Goal: Task Accomplishment & Management: Use online tool/utility

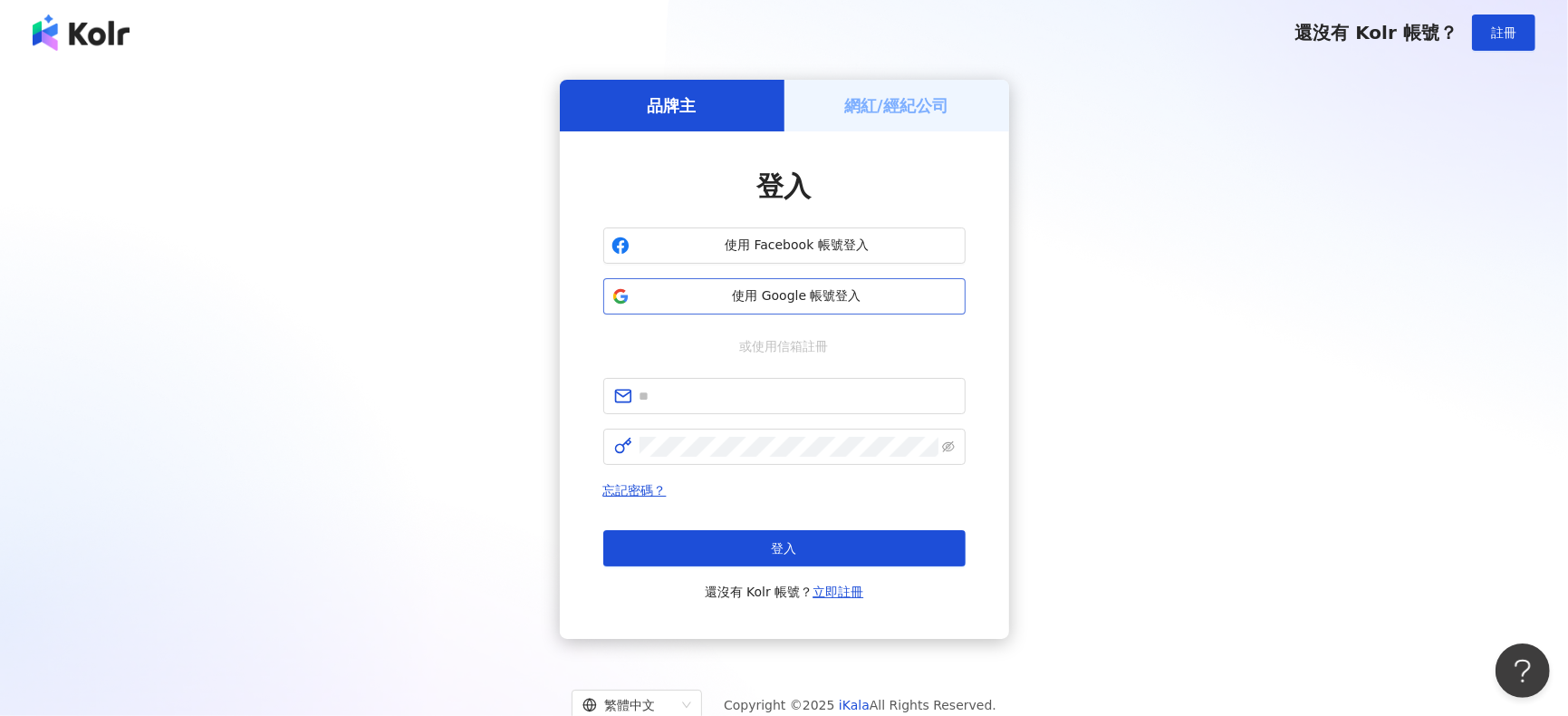
click at [770, 305] on button "使用 Google 帳號登入" at bounding box center [784, 296] width 362 height 37
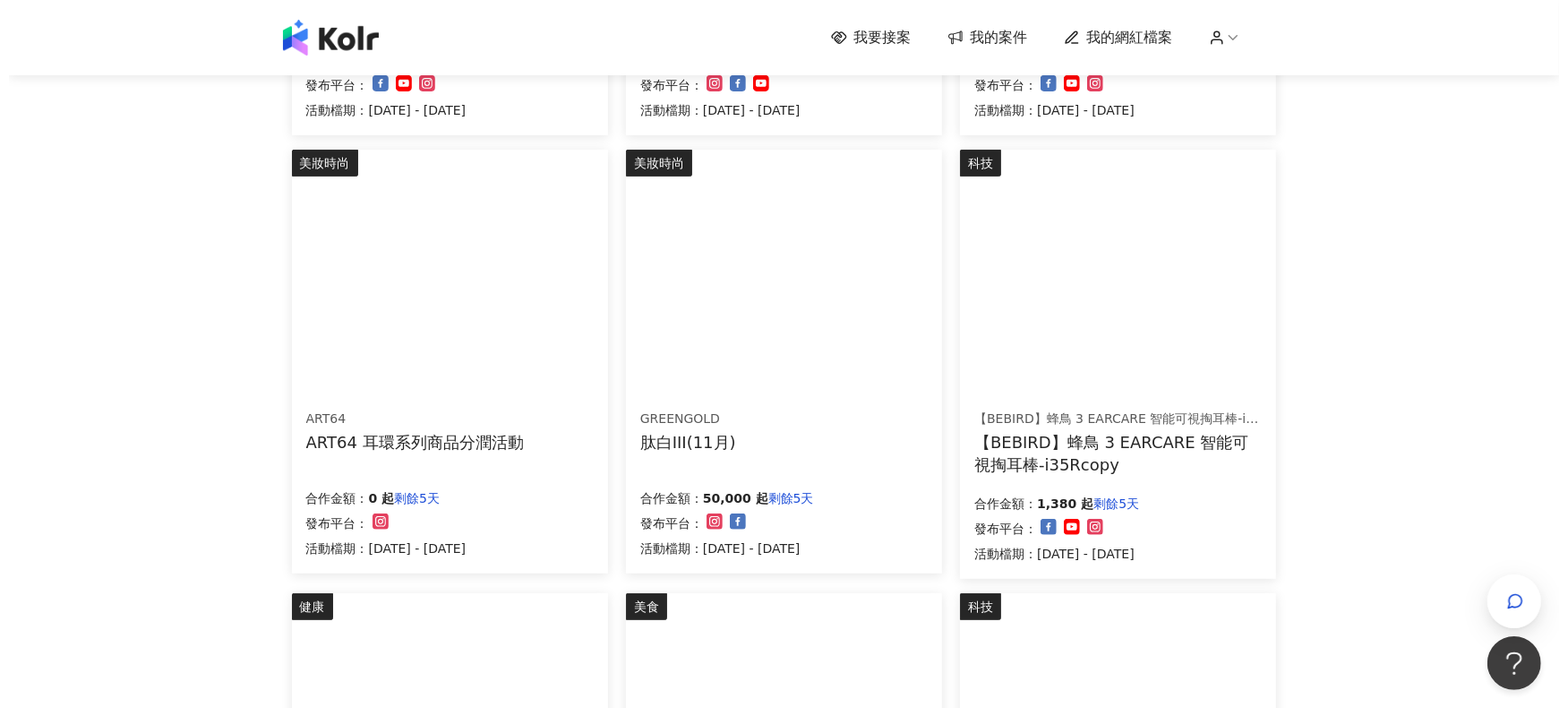
scroll to position [596, 0]
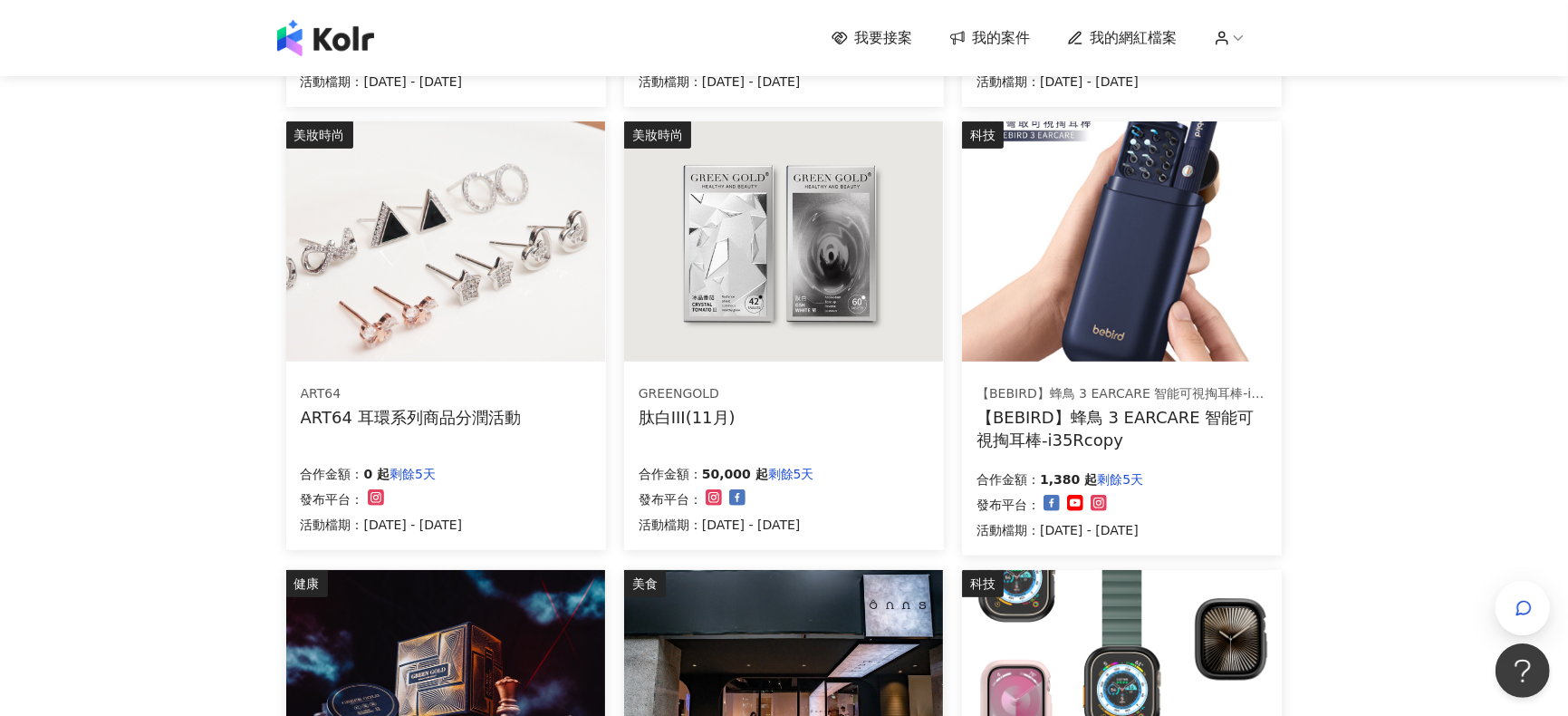
click at [833, 267] on img at bounding box center [783, 242] width 319 height 240
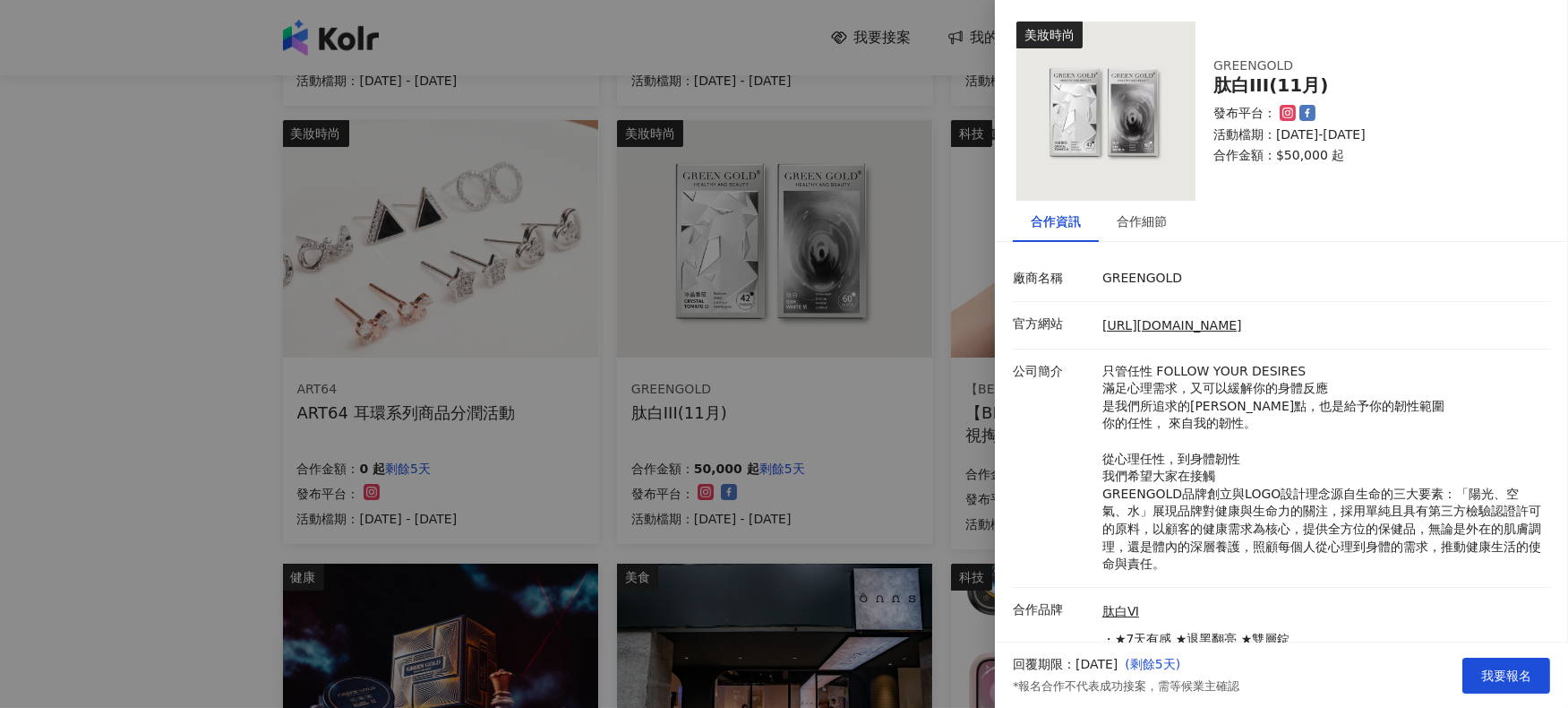
scroll to position [116, 0]
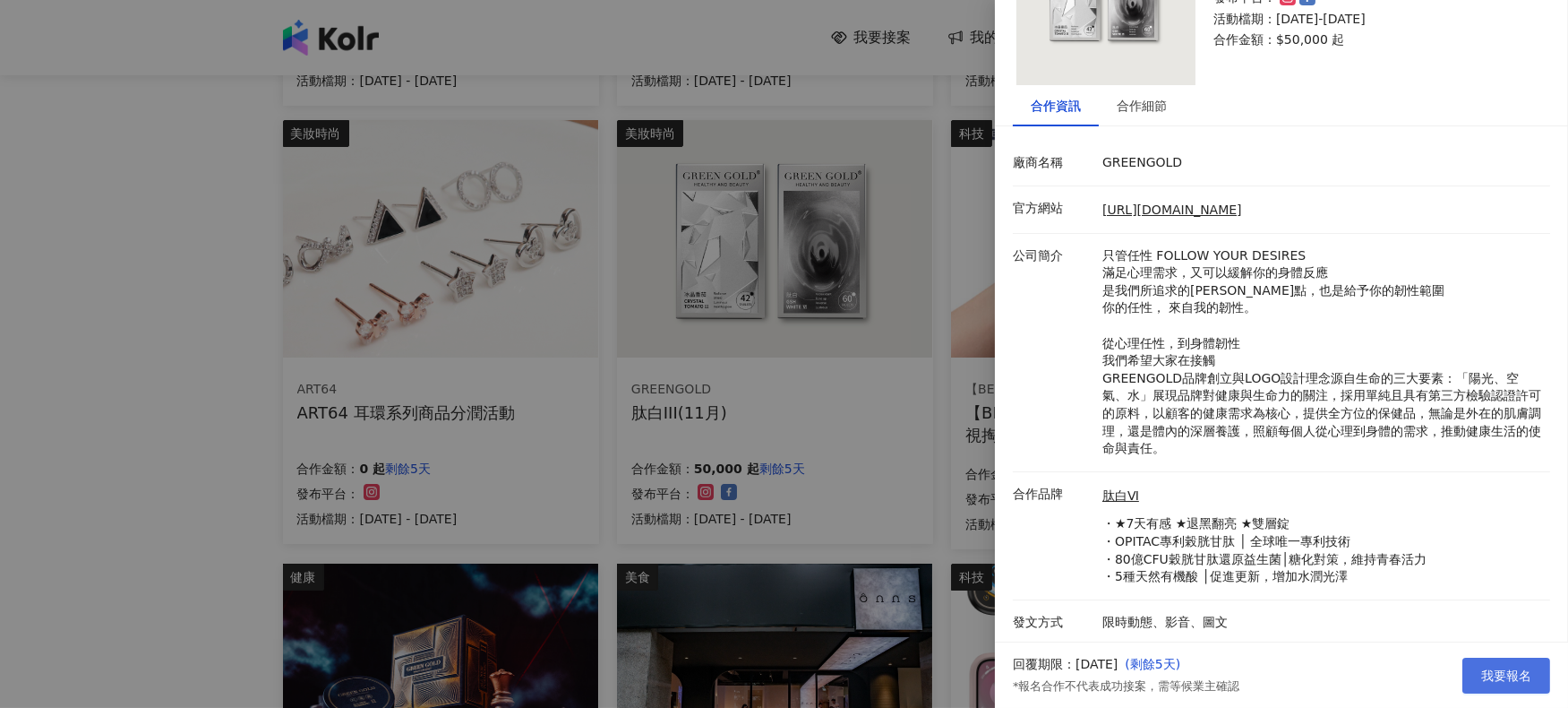
click at [1497, 673] on span "我要報名" at bounding box center [1505, 676] width 50 height 15
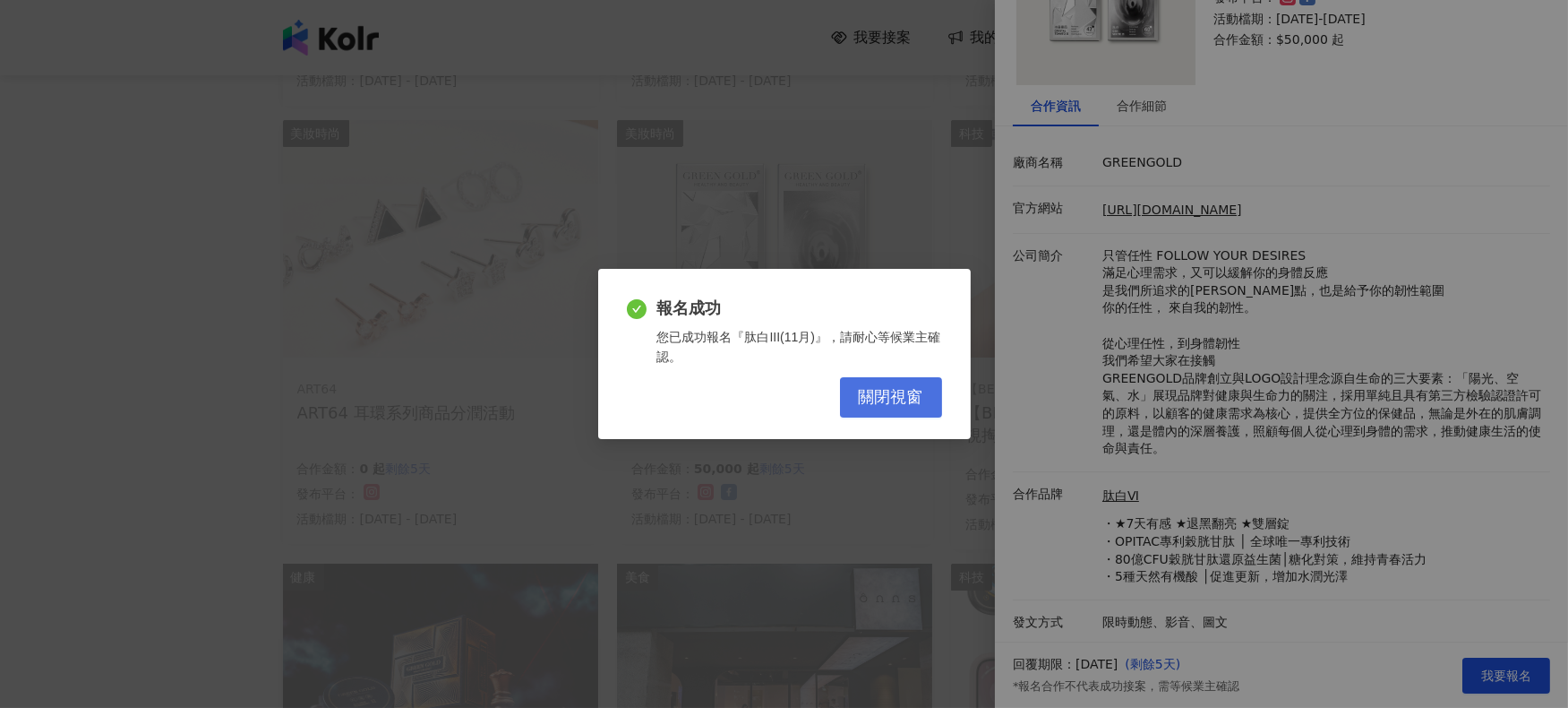
click at [879, 400] on span "關閉視窗" at bounding box center [891, 398] width 65 height 20
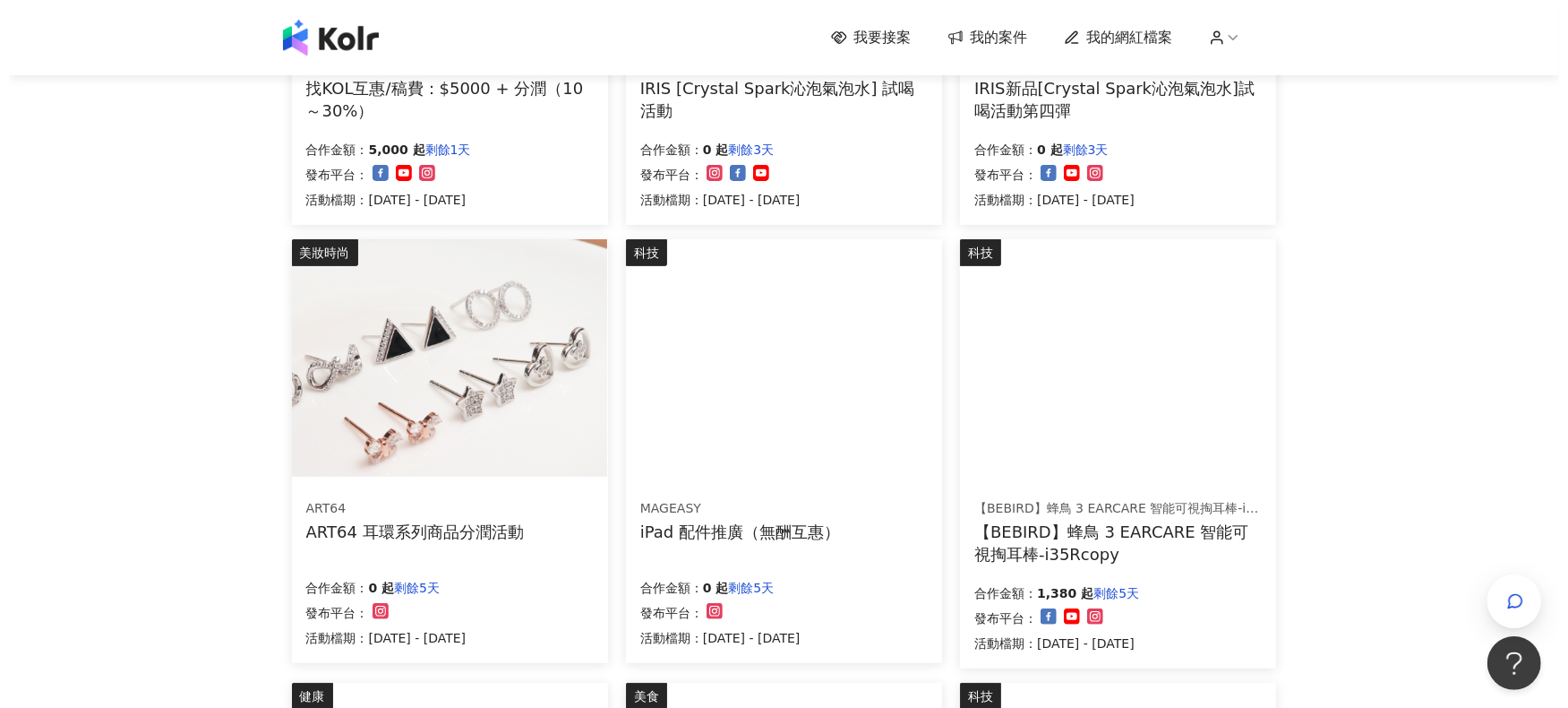
scroll to position [955, 0]
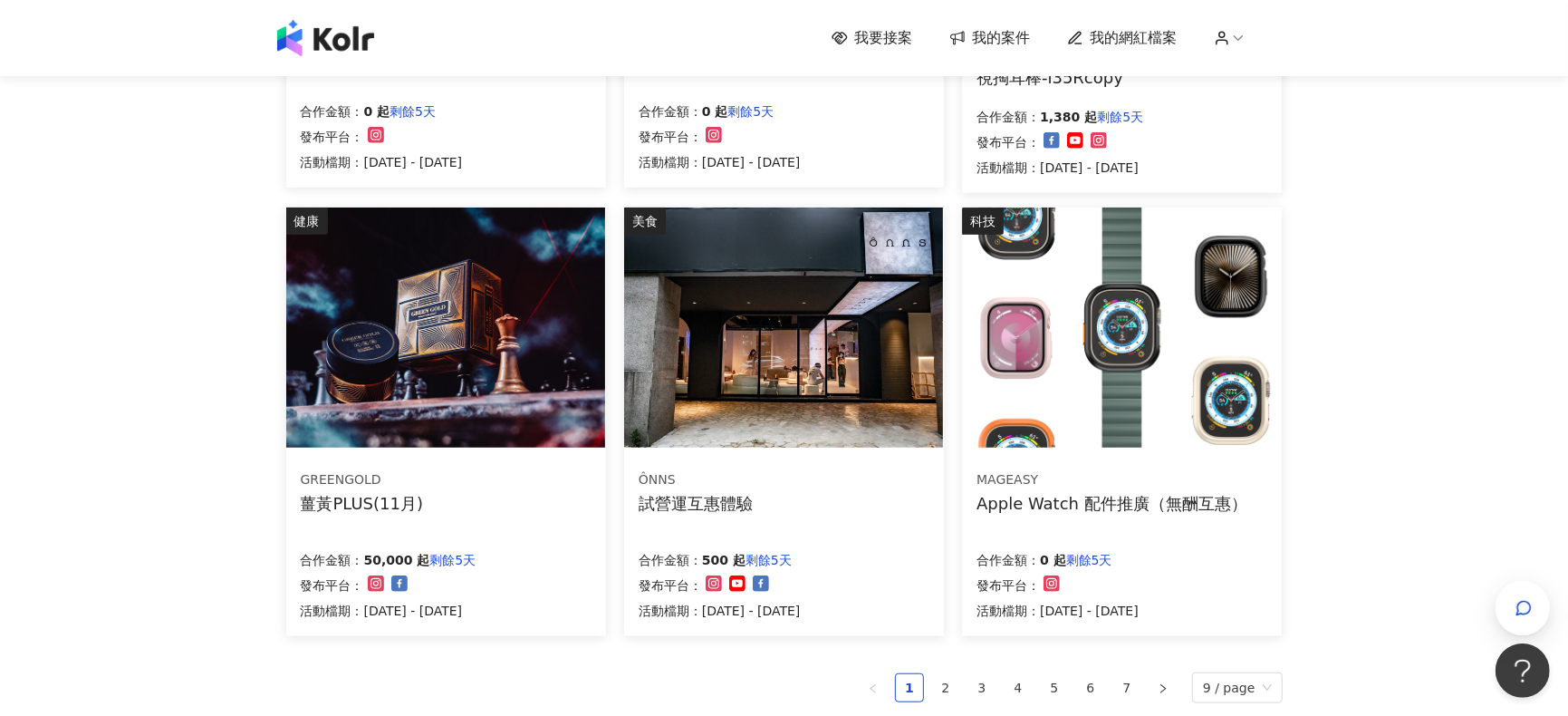
click at [687, 325] on img at bounding box center [783, 328] width 319 height 240
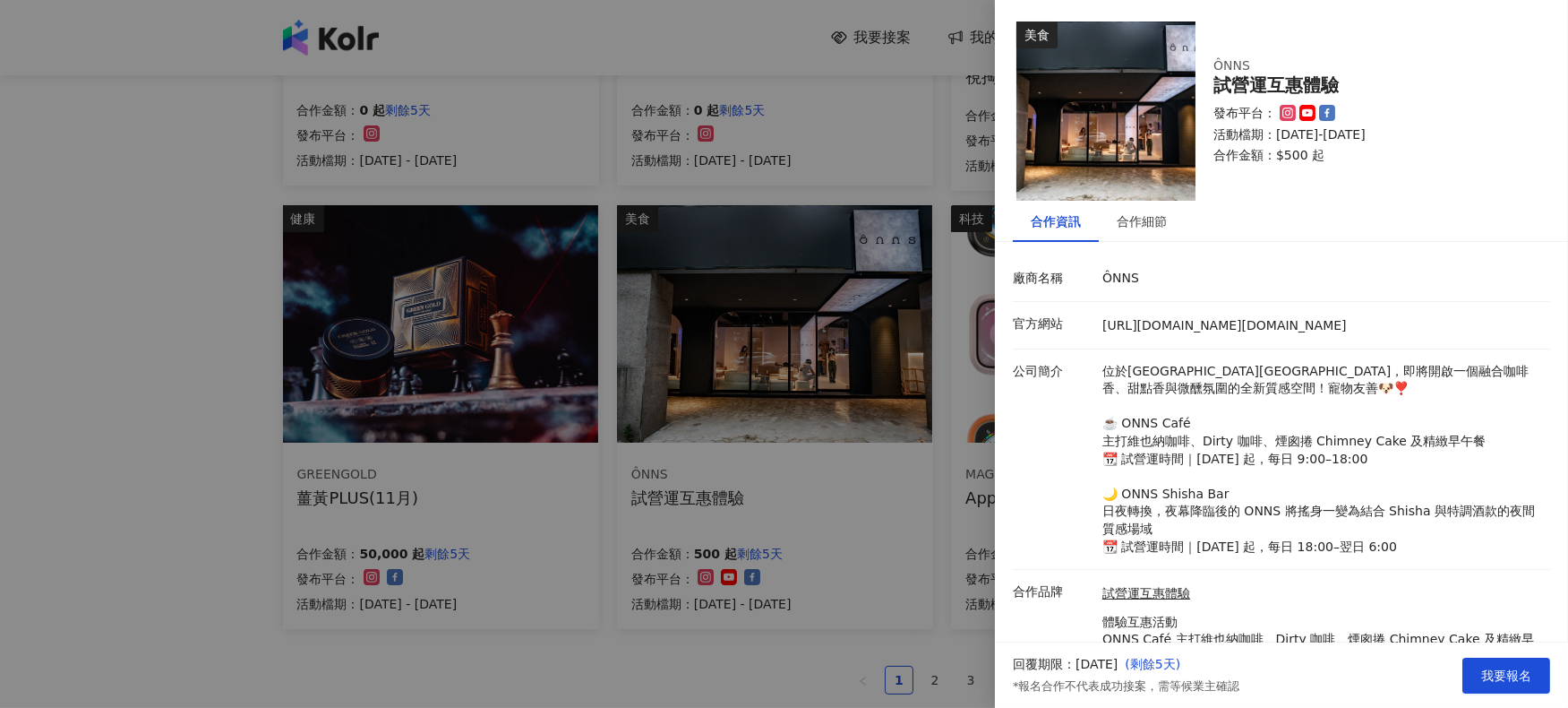
scroll to position [116, 0]
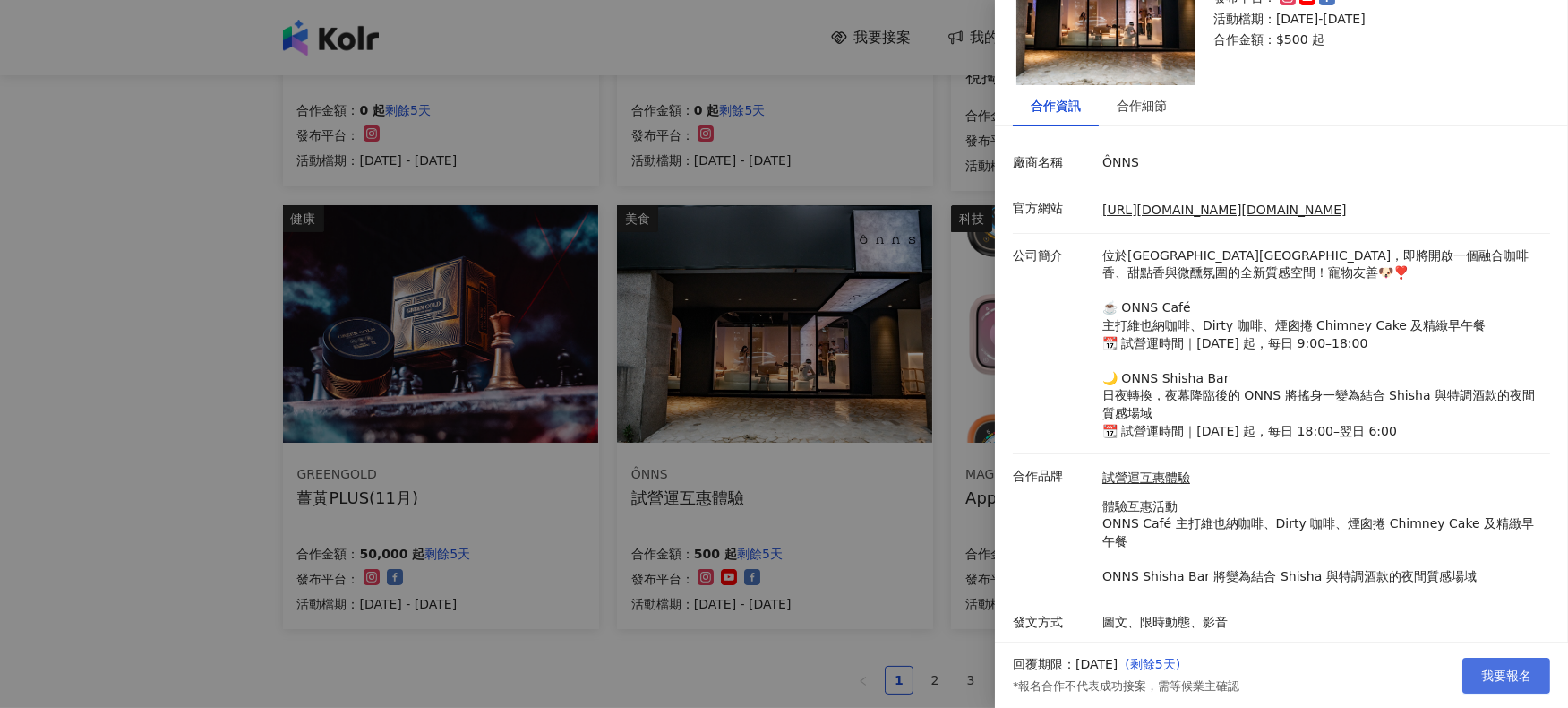
click at [1520, 672] on span "我要報名" at bounding box center [1505, 676] width 50 height 15
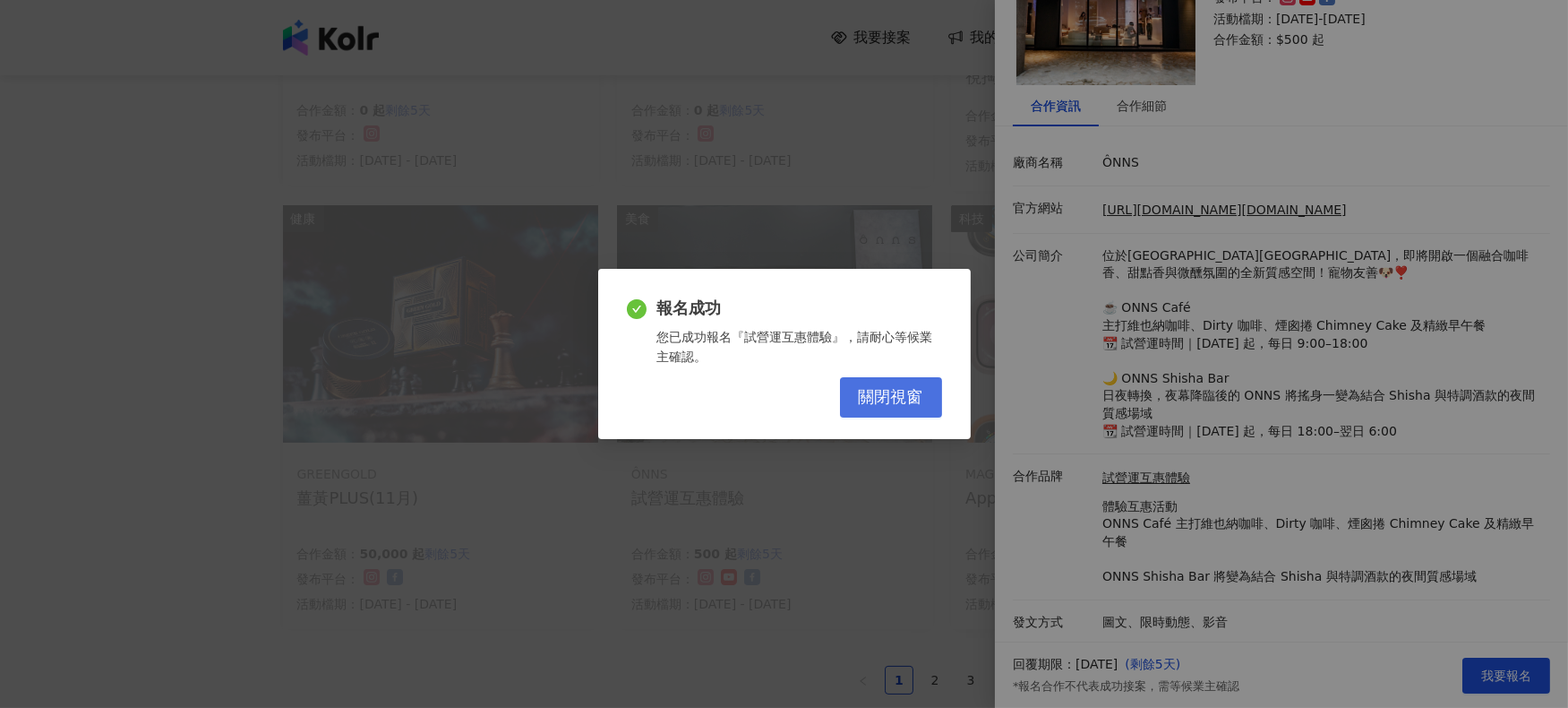
click at [889, 394] on span "關閉視窗" at bounding box center [891, 398] width 65 height 20
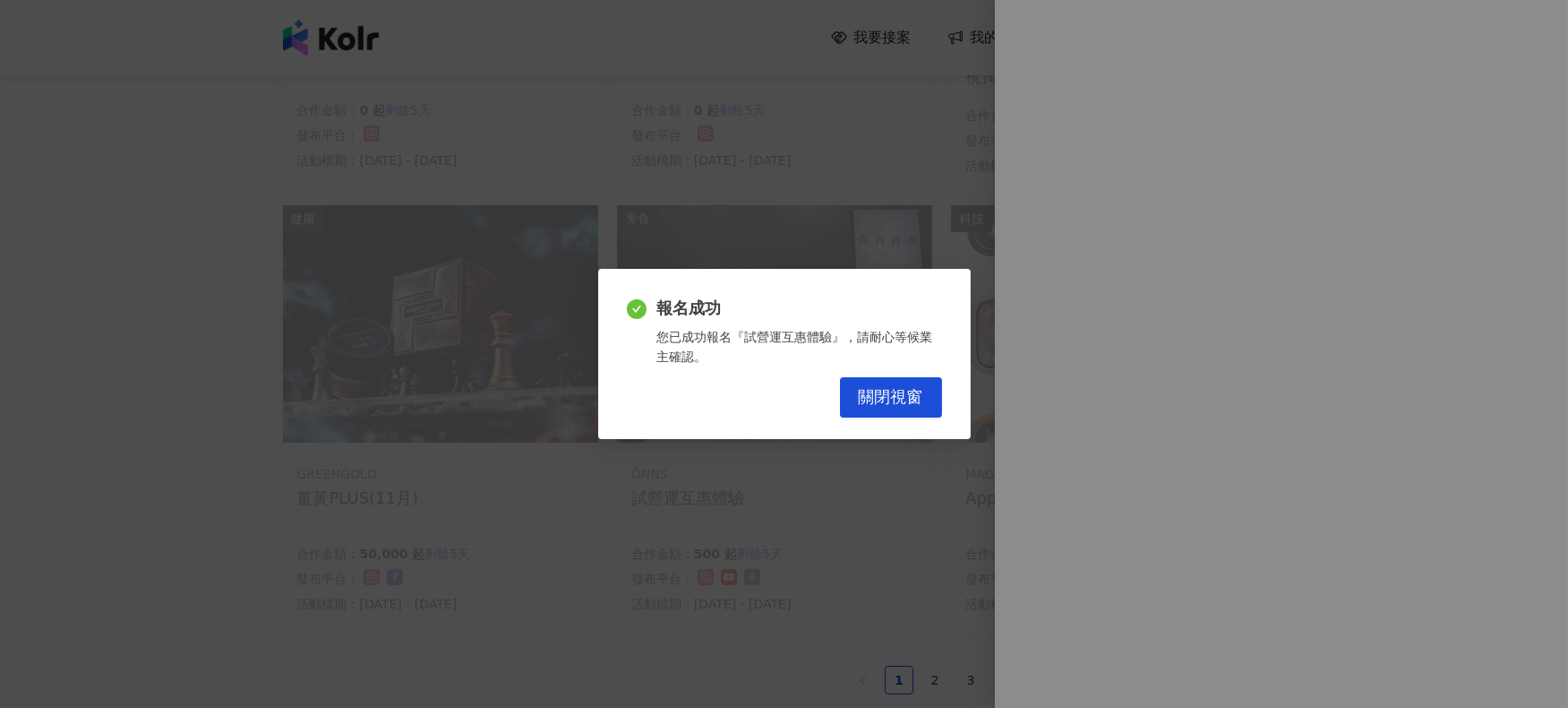
scroll to position [0, 0]
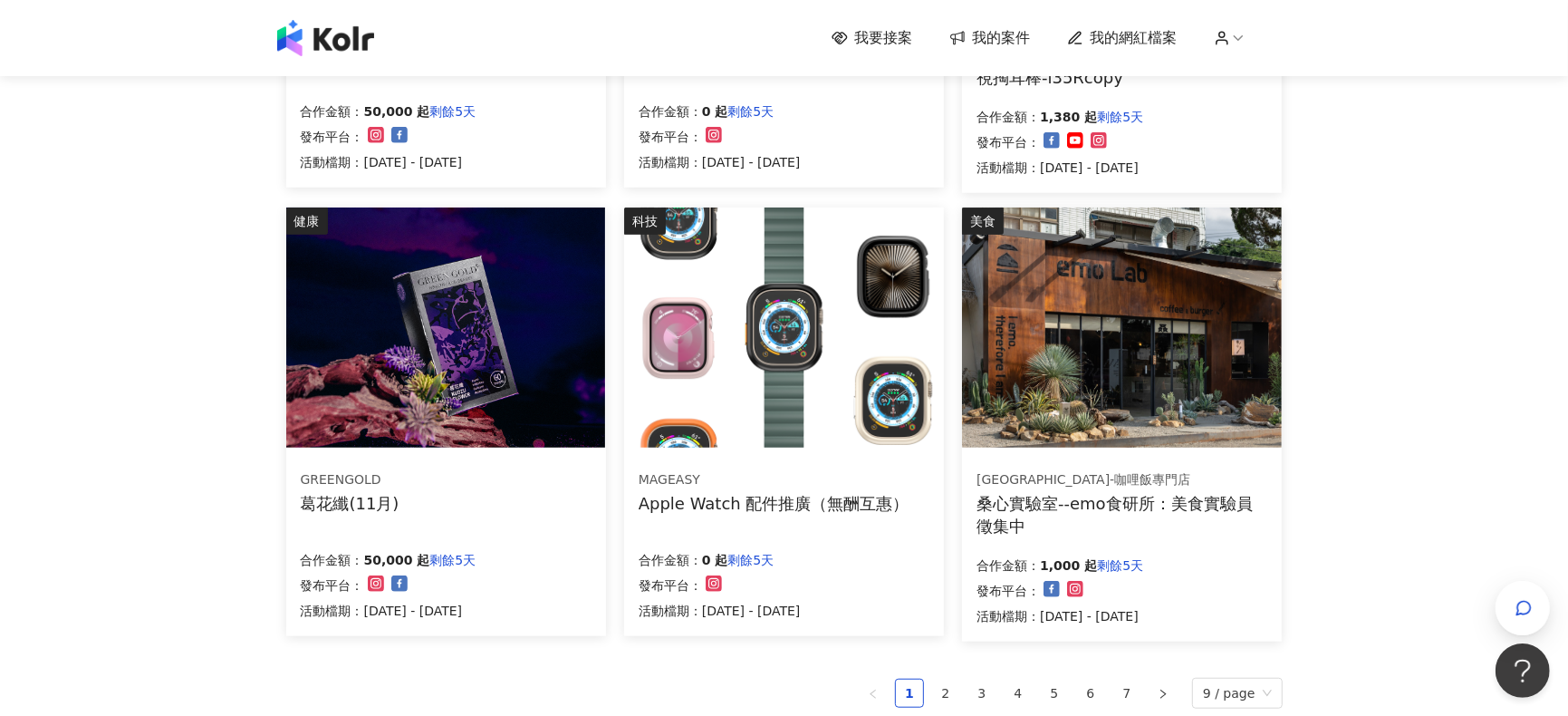
click at [501, 380] on img at bounding box center [445, 328] width 319 height 240
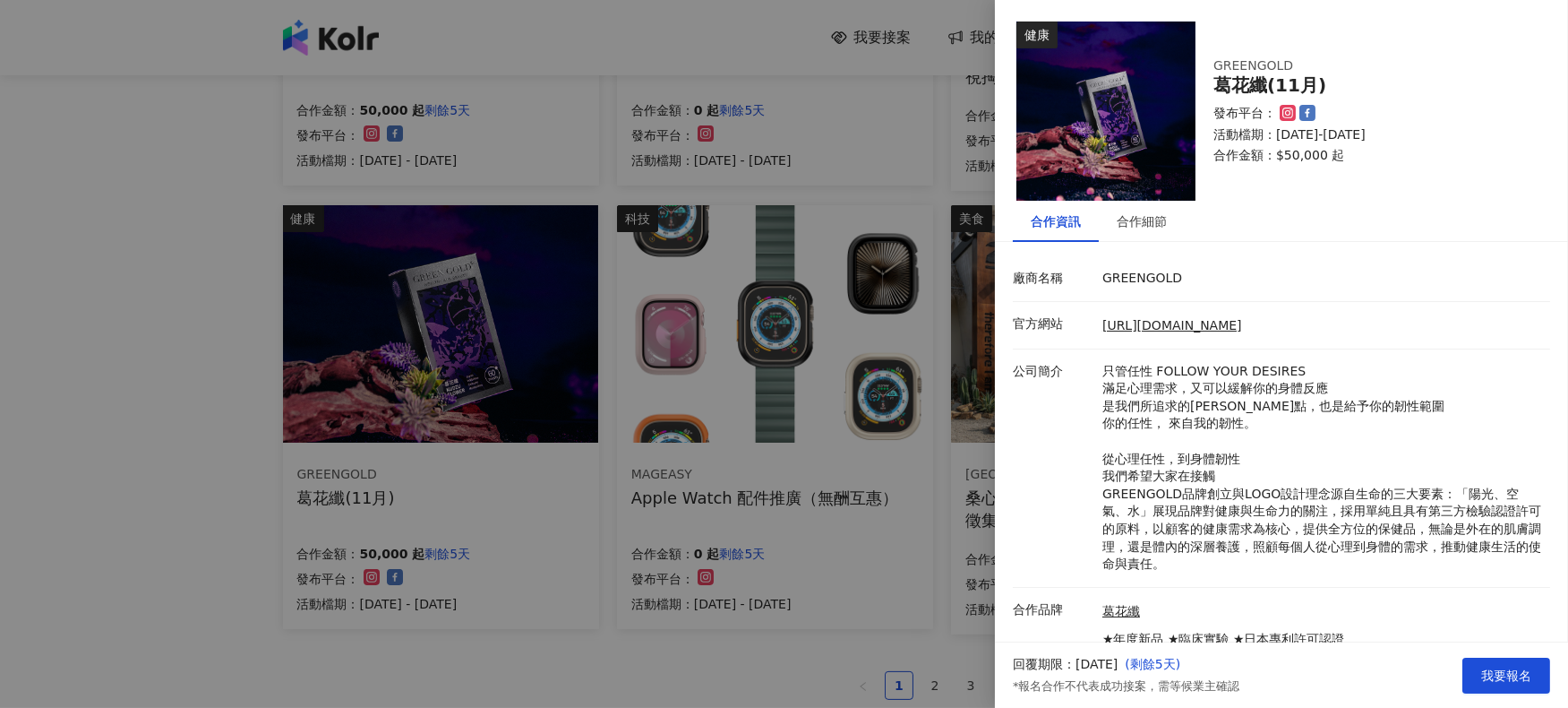
scroll to position [98, 0]
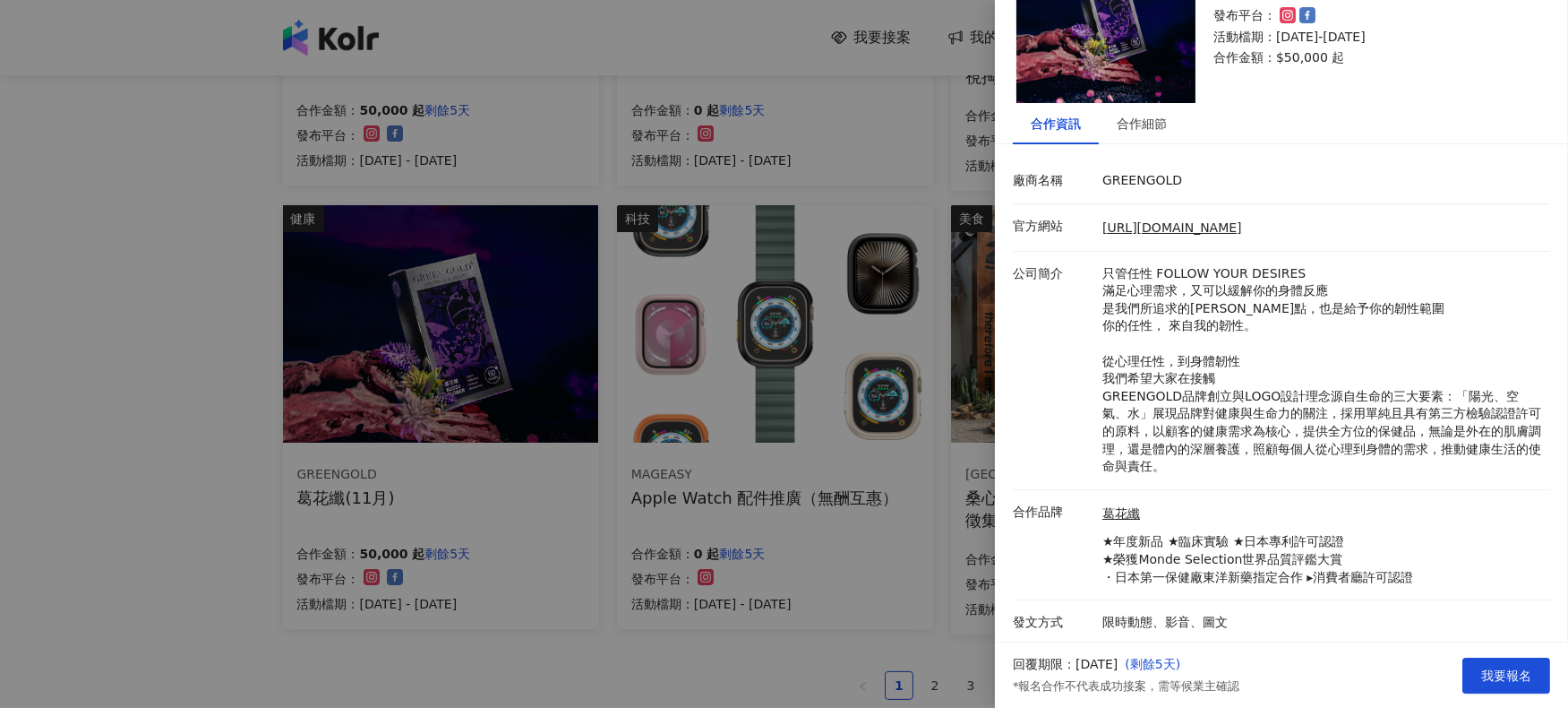
click at [920, 631] on div at bounding box center [784, 354] width 1568 height 708
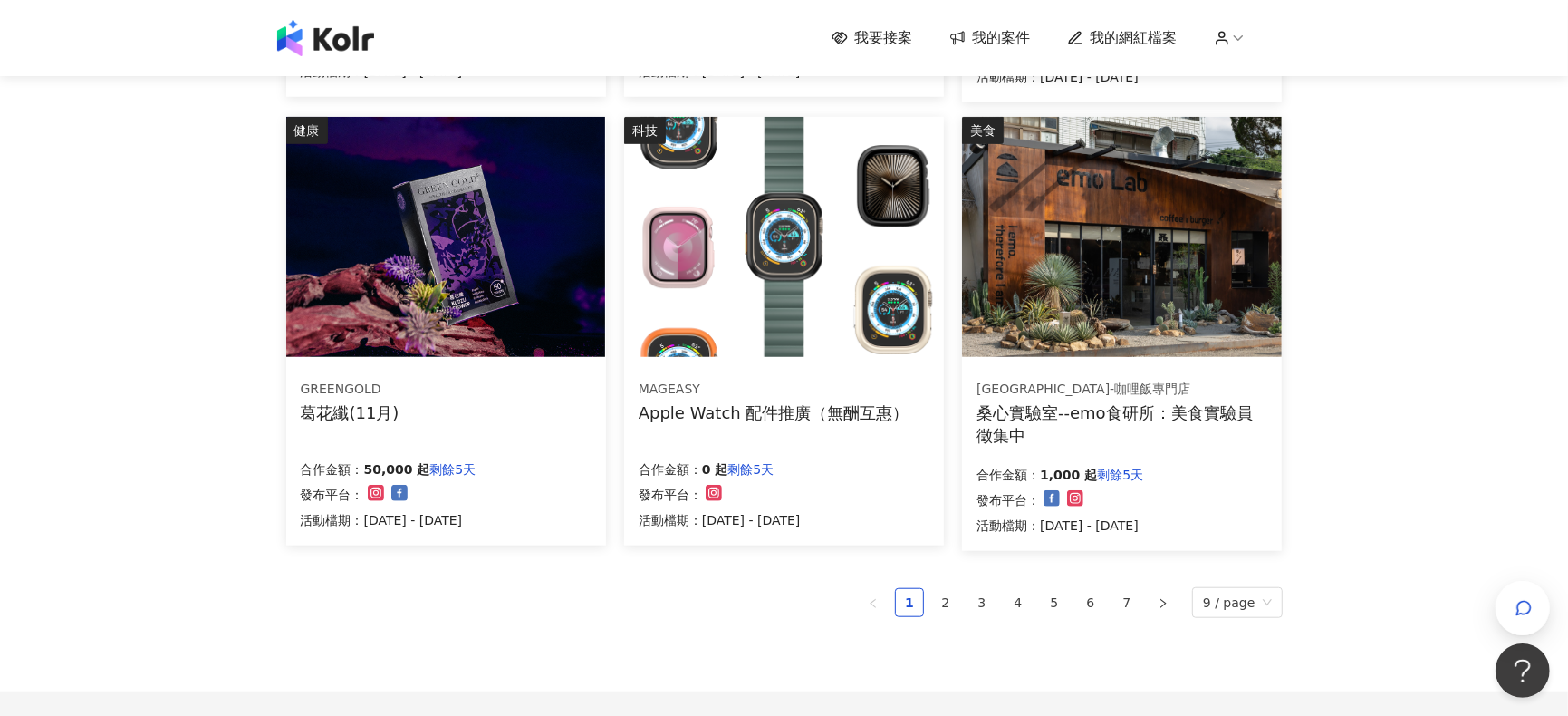
scroll to position [1087, 0]
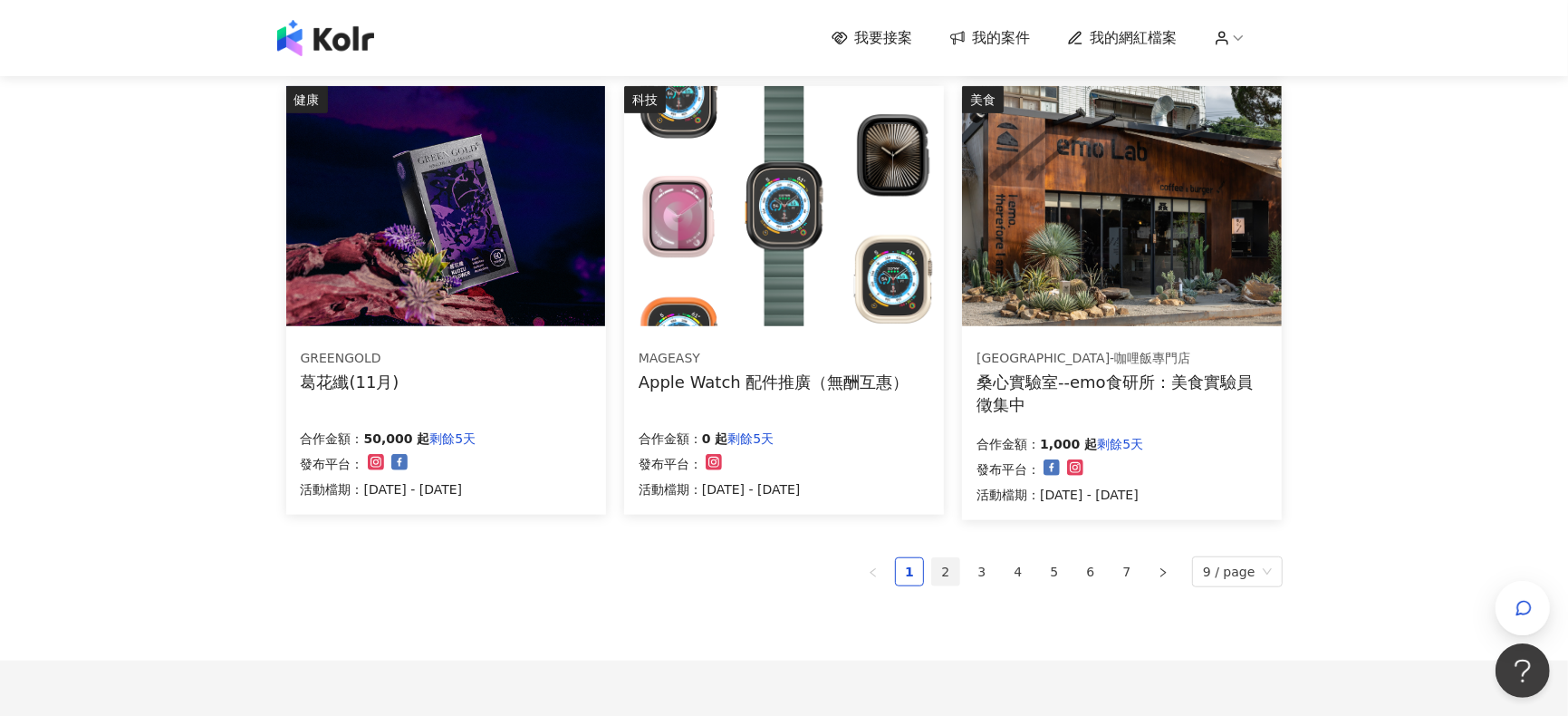
click at [952, 559] on link "2" at bounding box center [944, 571] width 27 height 27
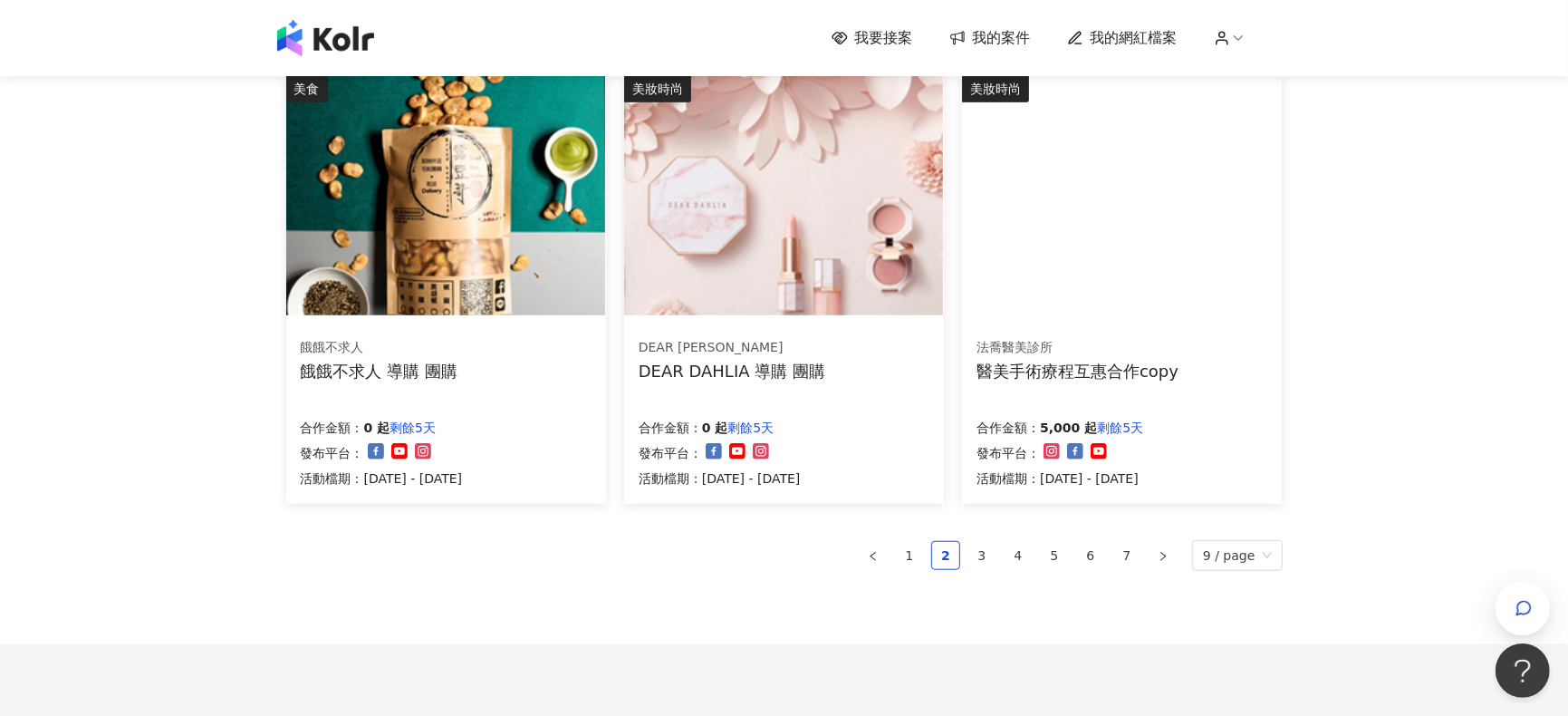
scroll to position [962, 0]
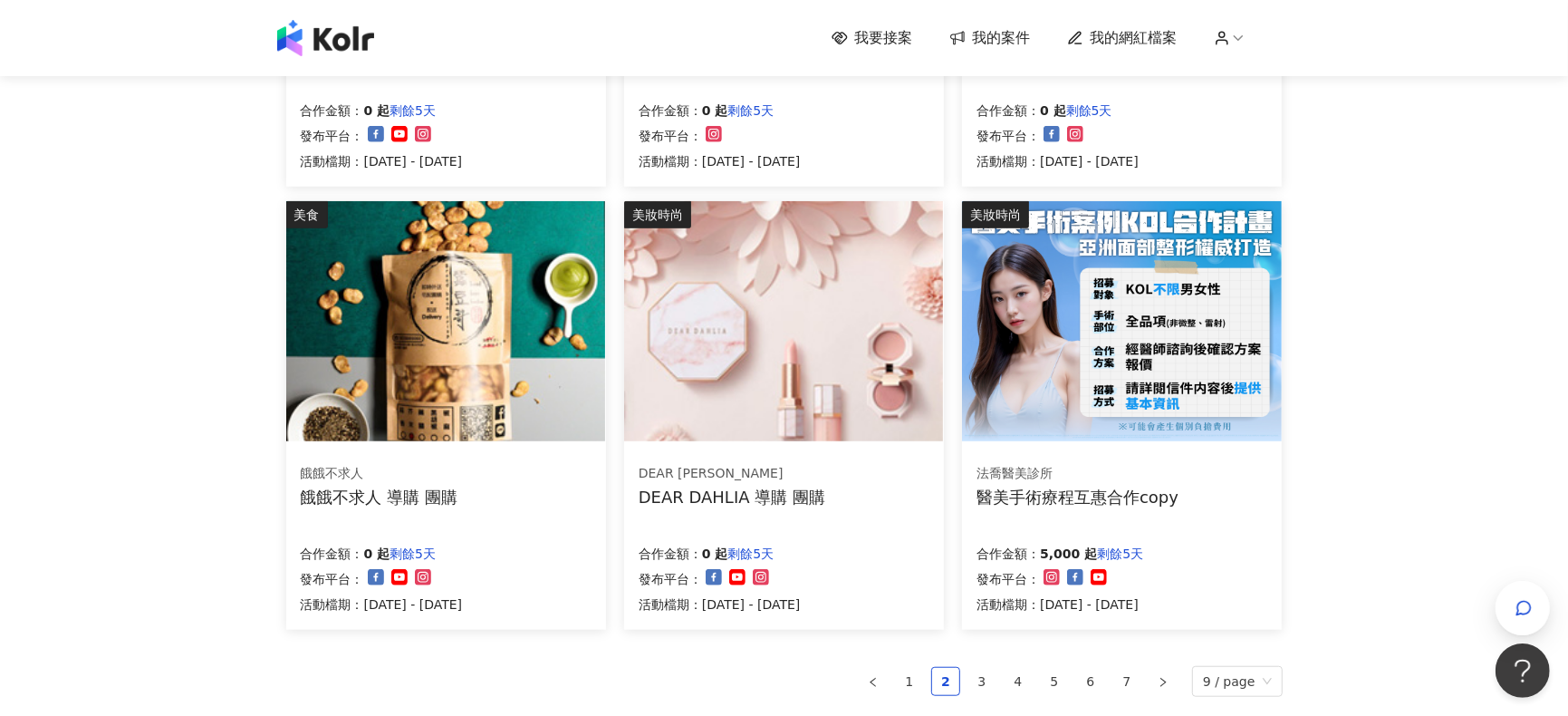
click at [1082, 386] on img at bounding box center [1122, 321] width 319 height 240
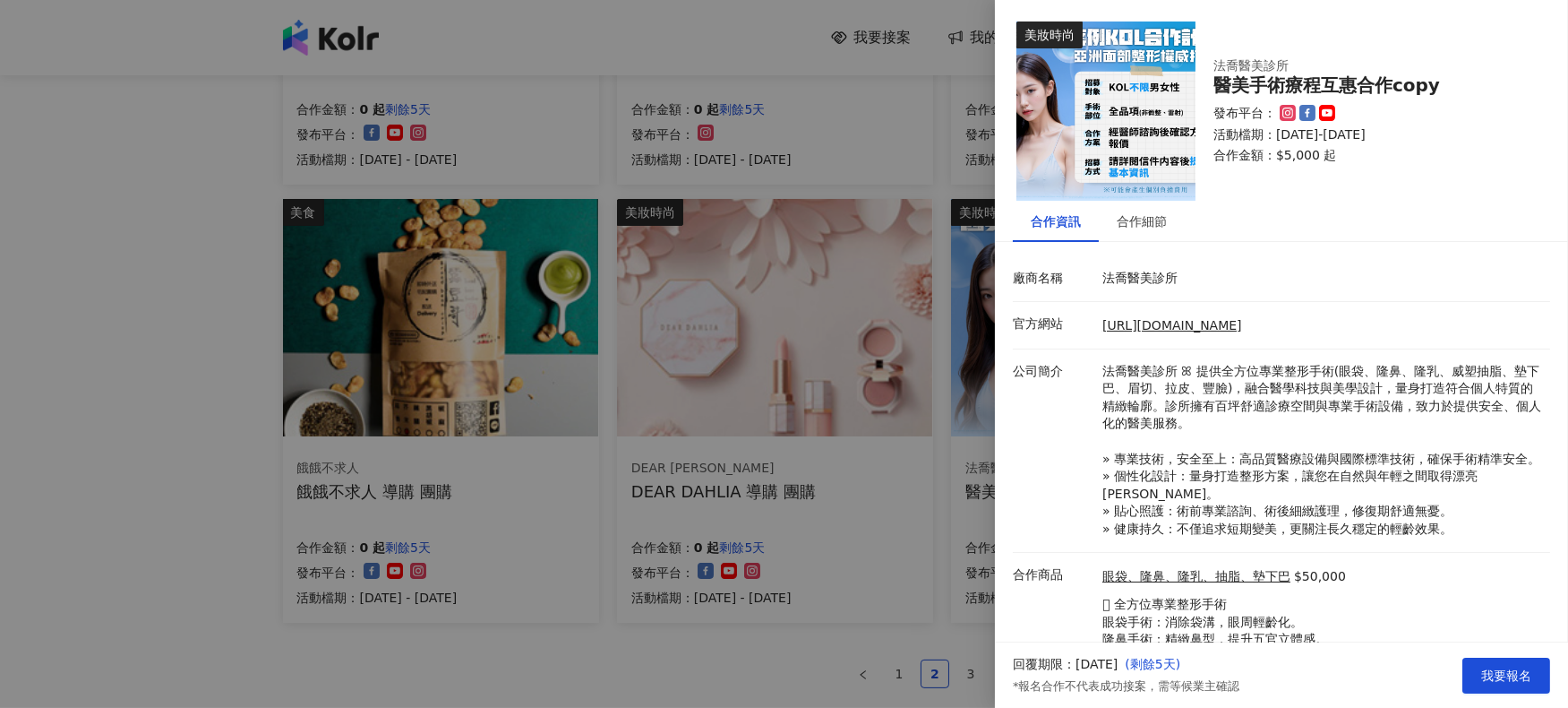
click at [940, 642] on div at bounding box center [784, 354] width 1568 height 708
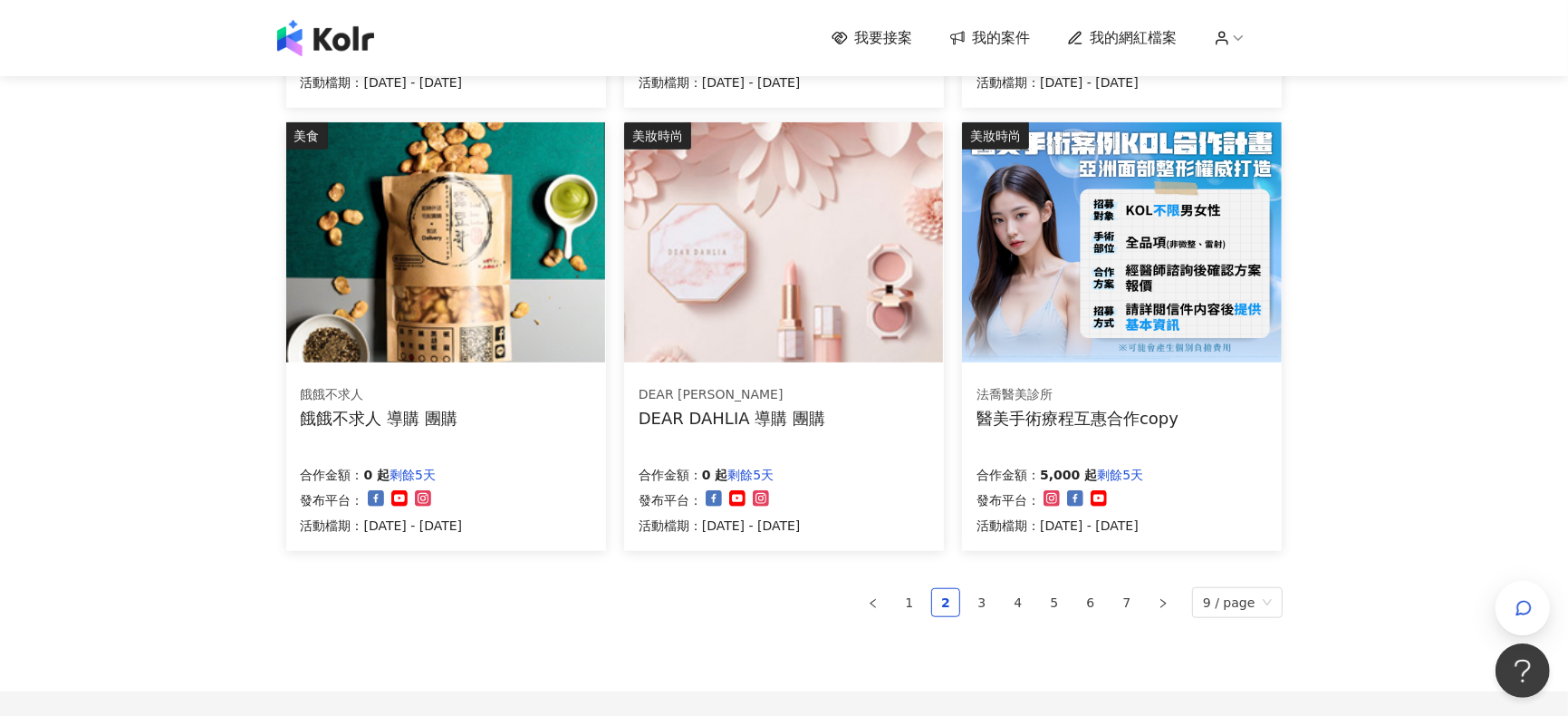
scroll to position [1216, 0]
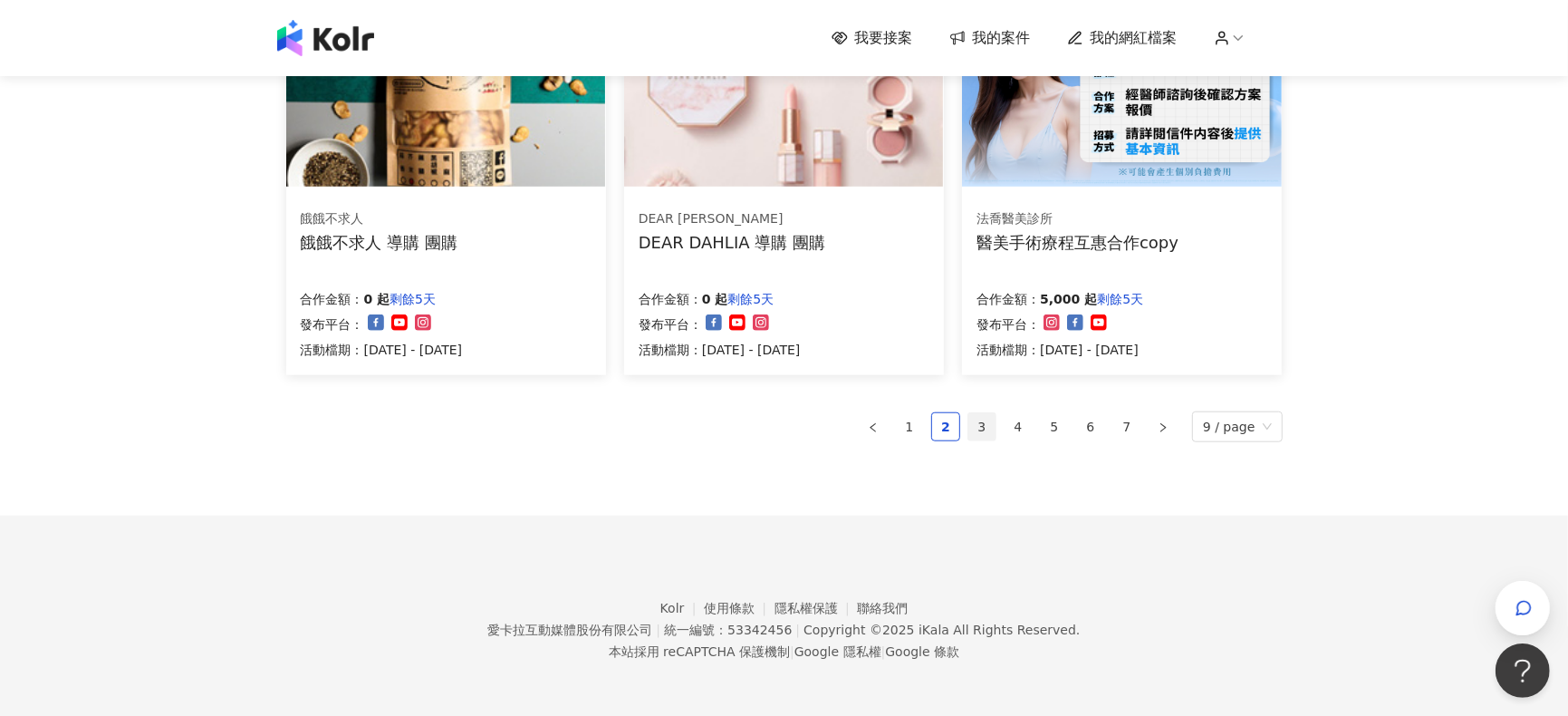
click at [983, 432] on link "3" at bounding box center [981, 426] width 27 height 27
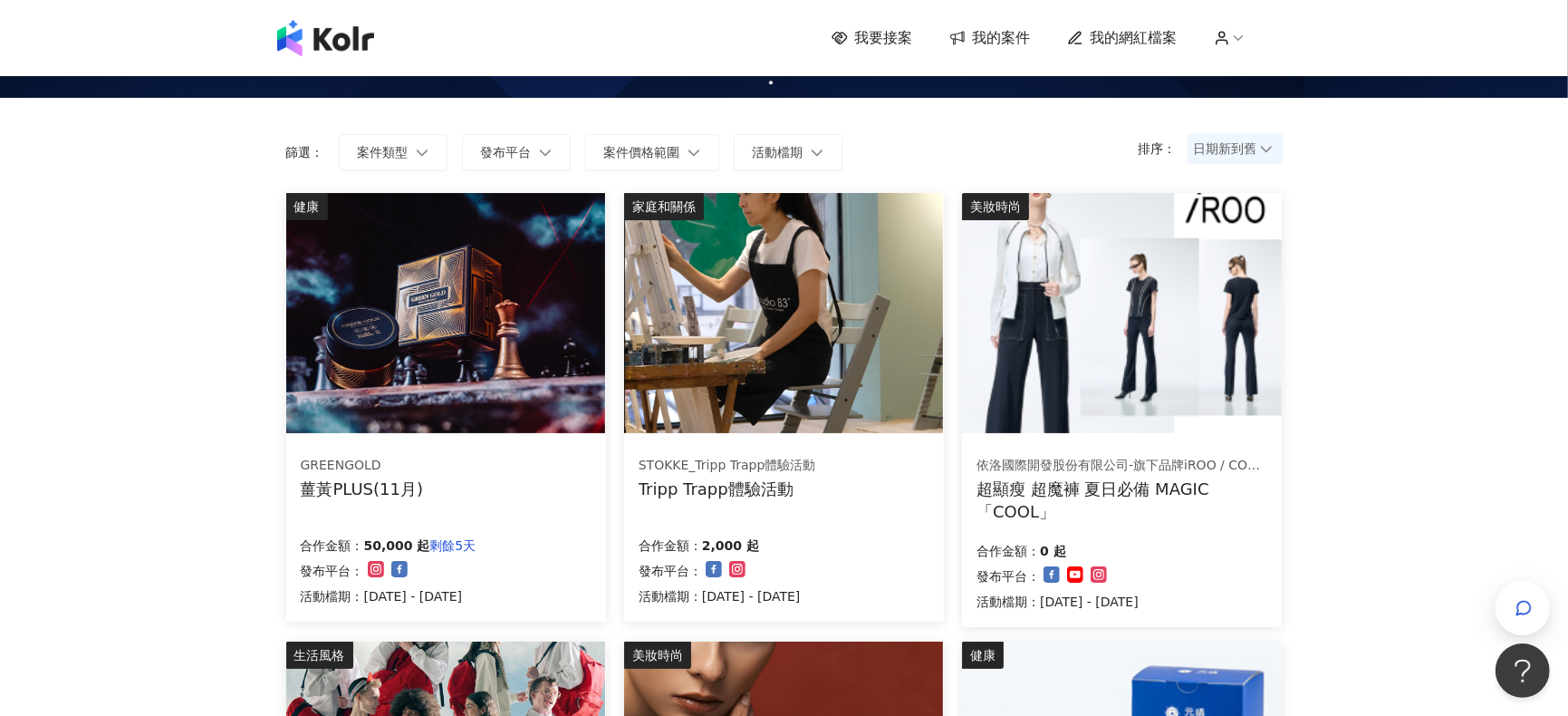
scroll to position [129, 0]
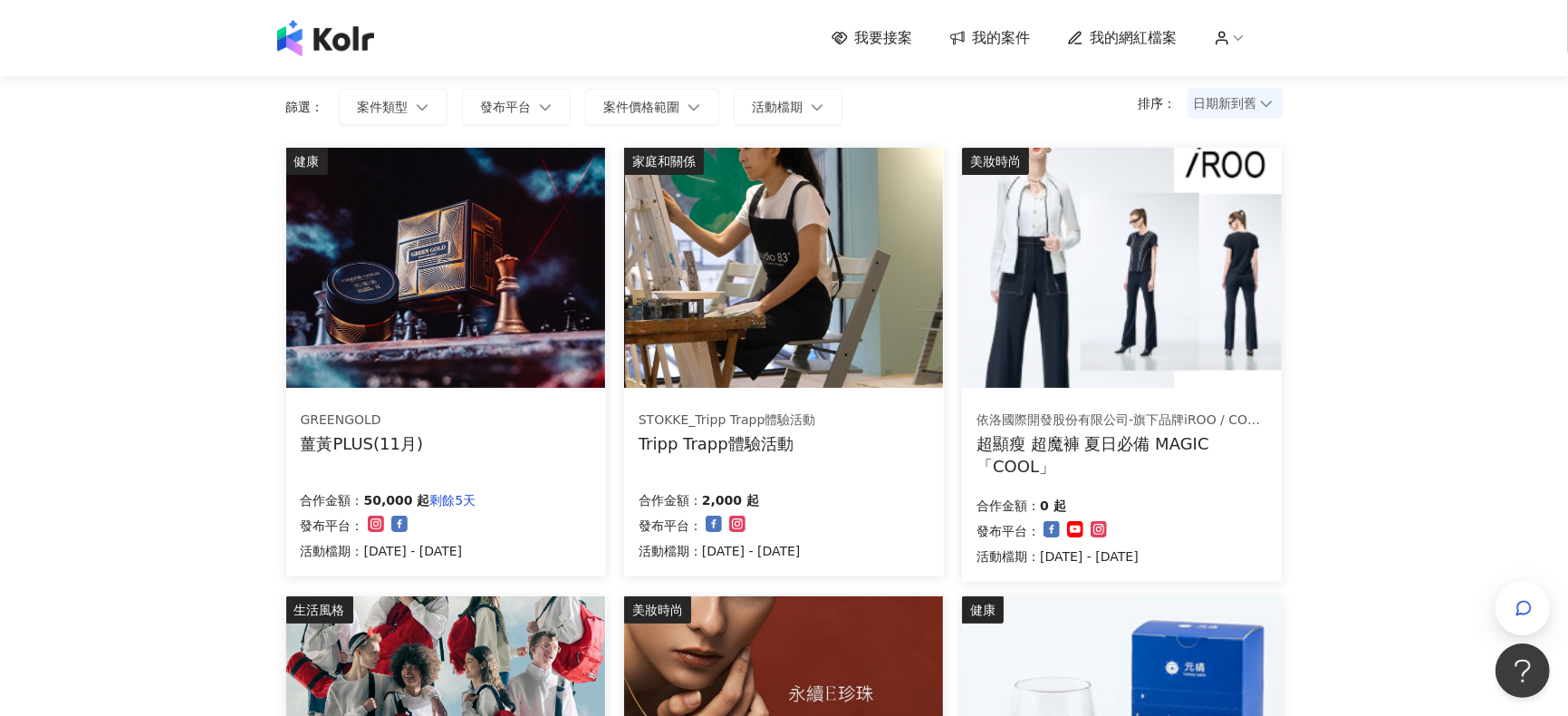
click at [861, 331] on img at bounding box center [783, 267] width 319 height 240
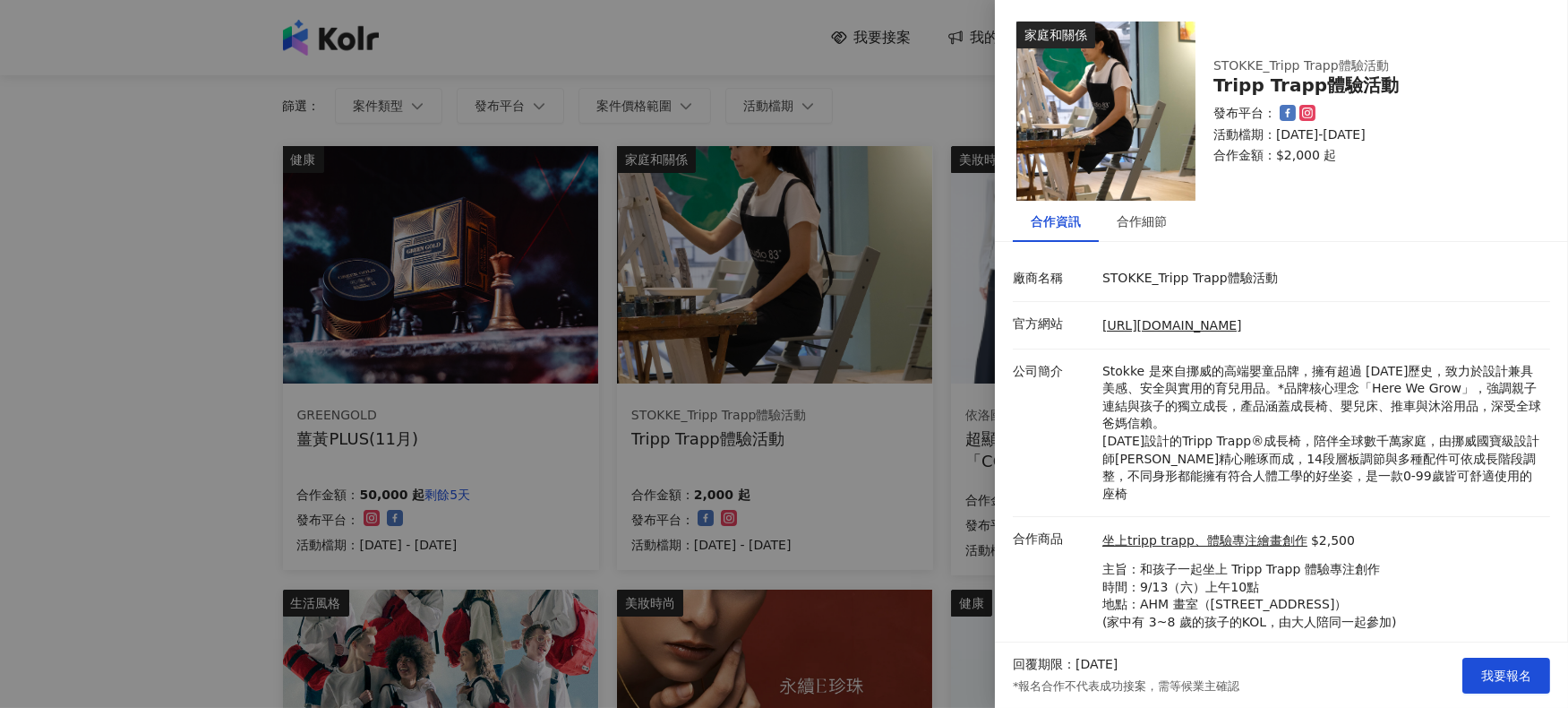
click at [941, 577] on div at bounding box center [784, 354] width 1568 height 708
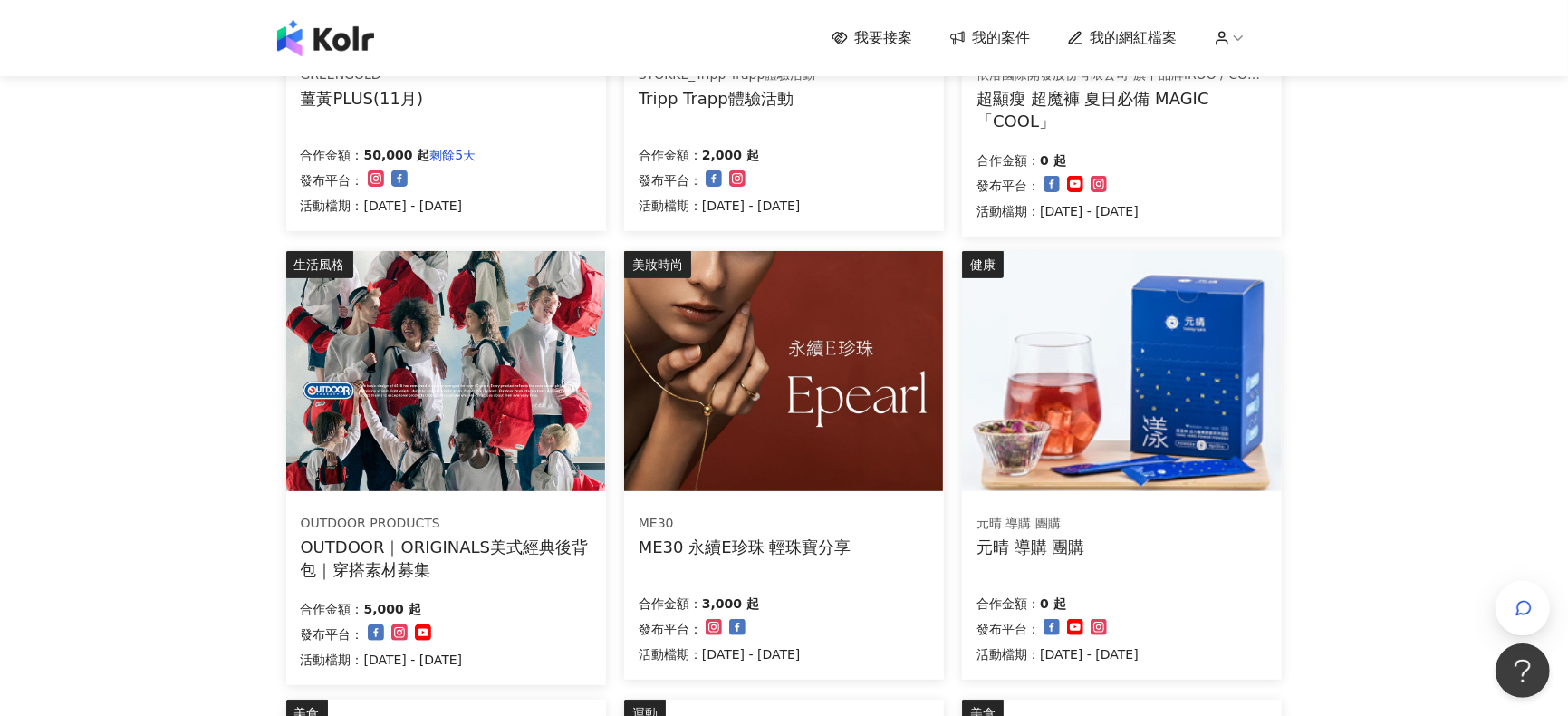
scroll to position [491, 0]
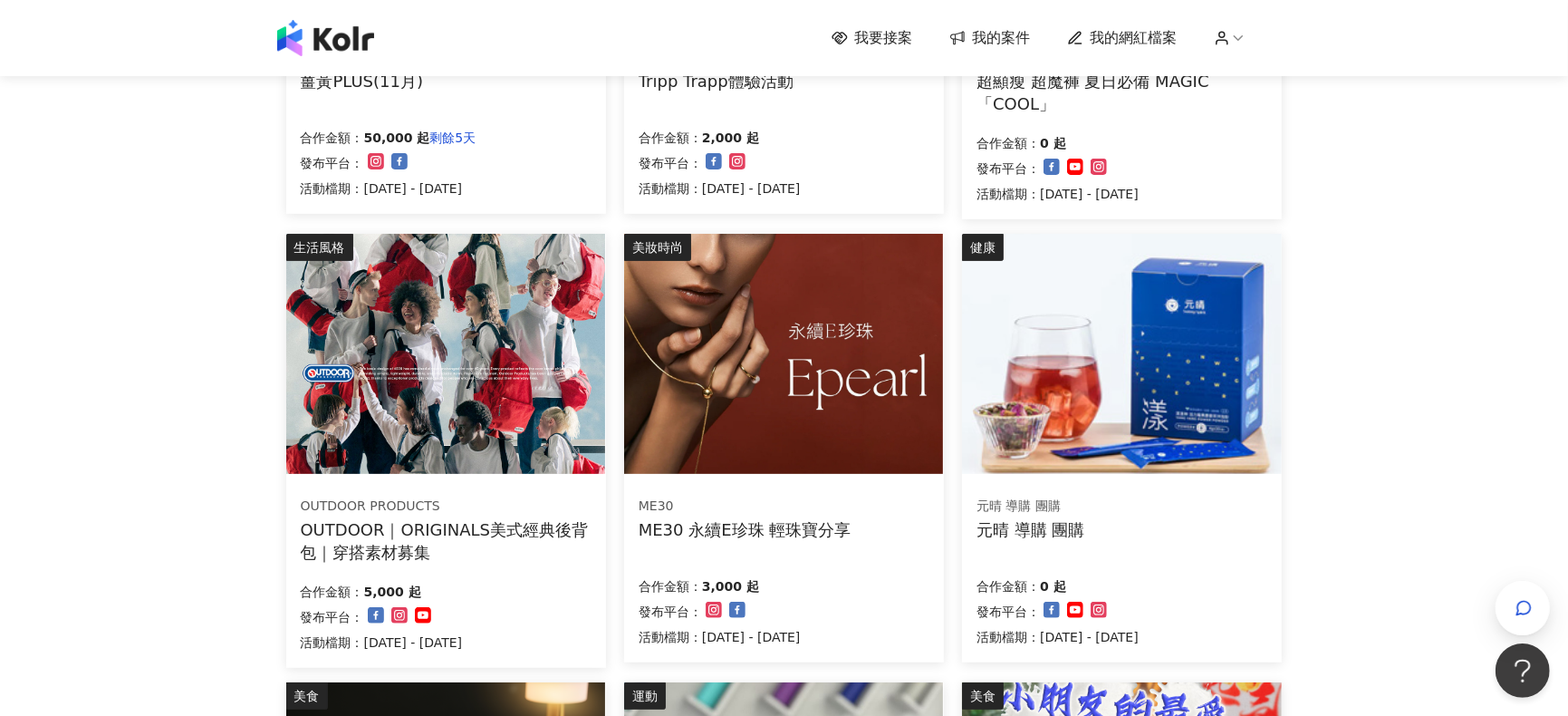
click at [773, 403] on img at bounding box center [783, 354] width 319 height 240
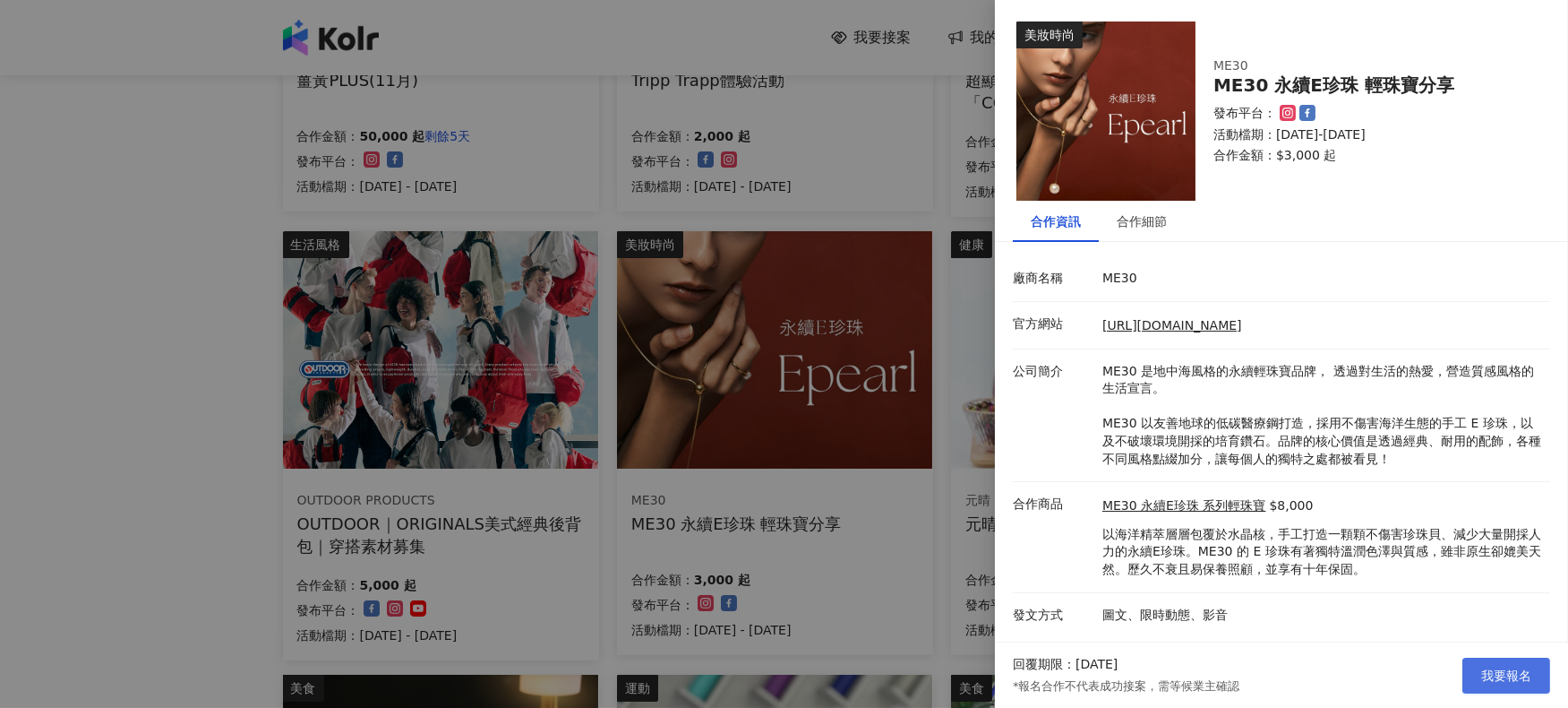
click at [1499, 669] on span "我要報名" at bounding box center [1505, 676] width 50 height 15
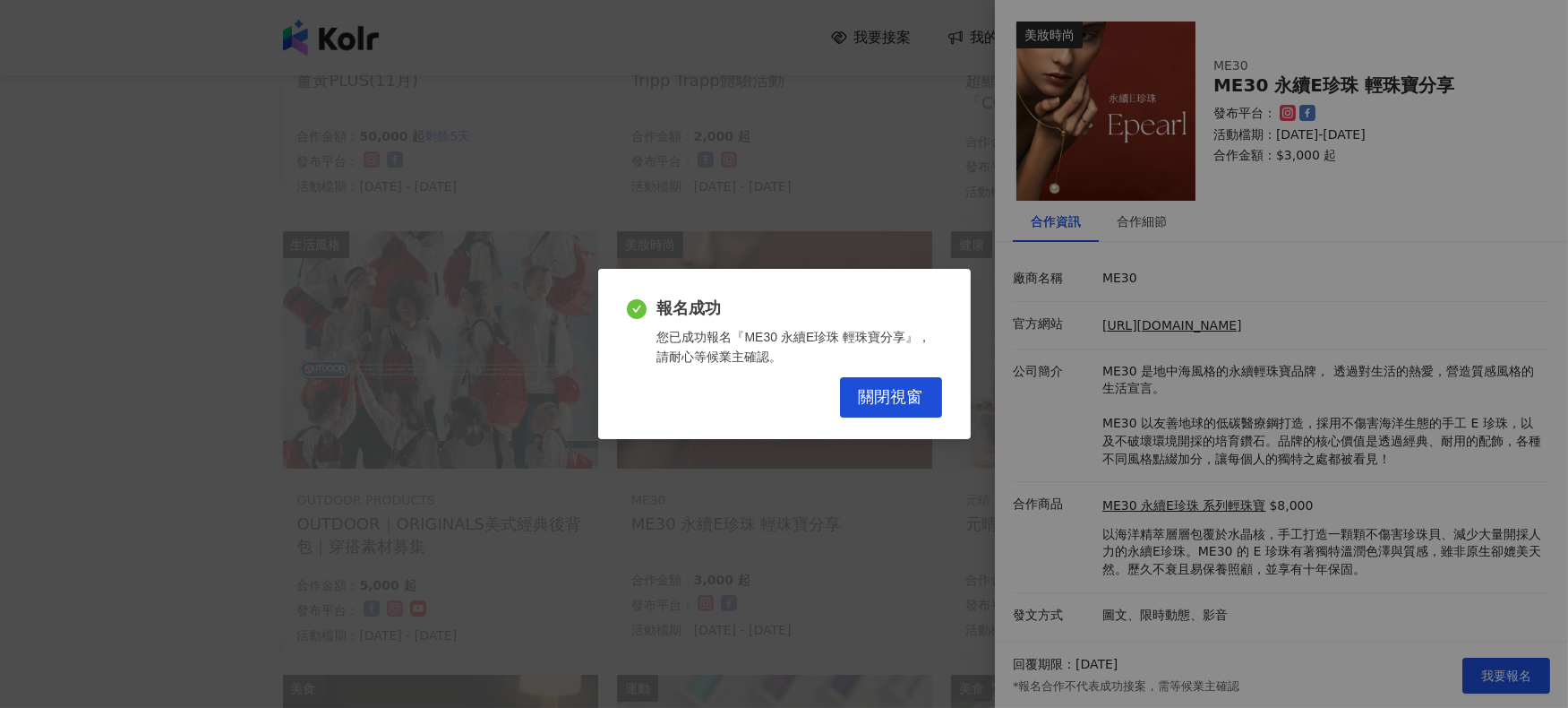
click at [887, 394] on span "關閉視窗" at bounding box center [891, 398] width 65 height 20
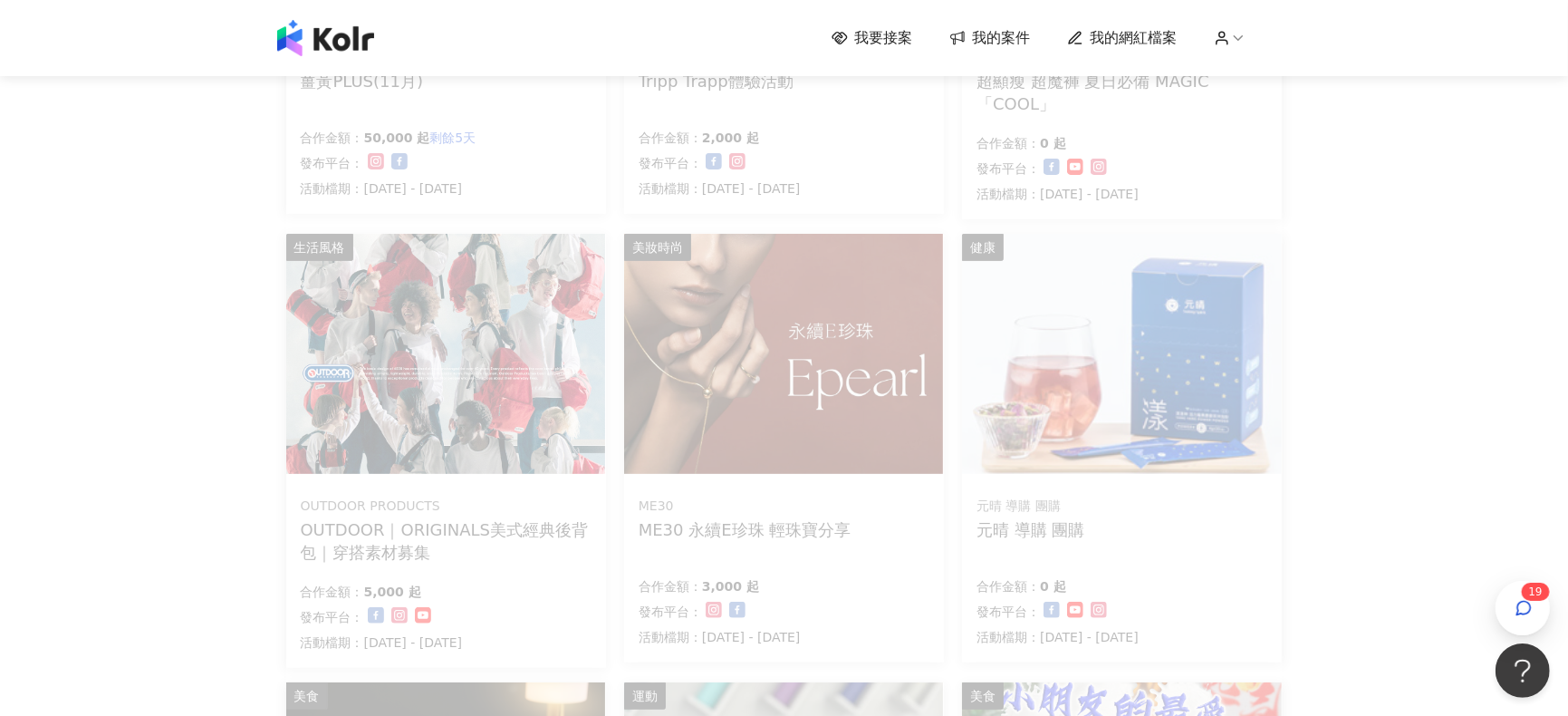
click at [204, 486] on div "我要接案 我的案件 我的網紅檔案 1 9 我要接案 搜尋 排序： 日期新到舊 篩選： 案件類型 發布平台 案件價格範圍 活動檔期 清除 套用 健康 GREEN…" at bounding box center [784, 483] width 1568 height 1949
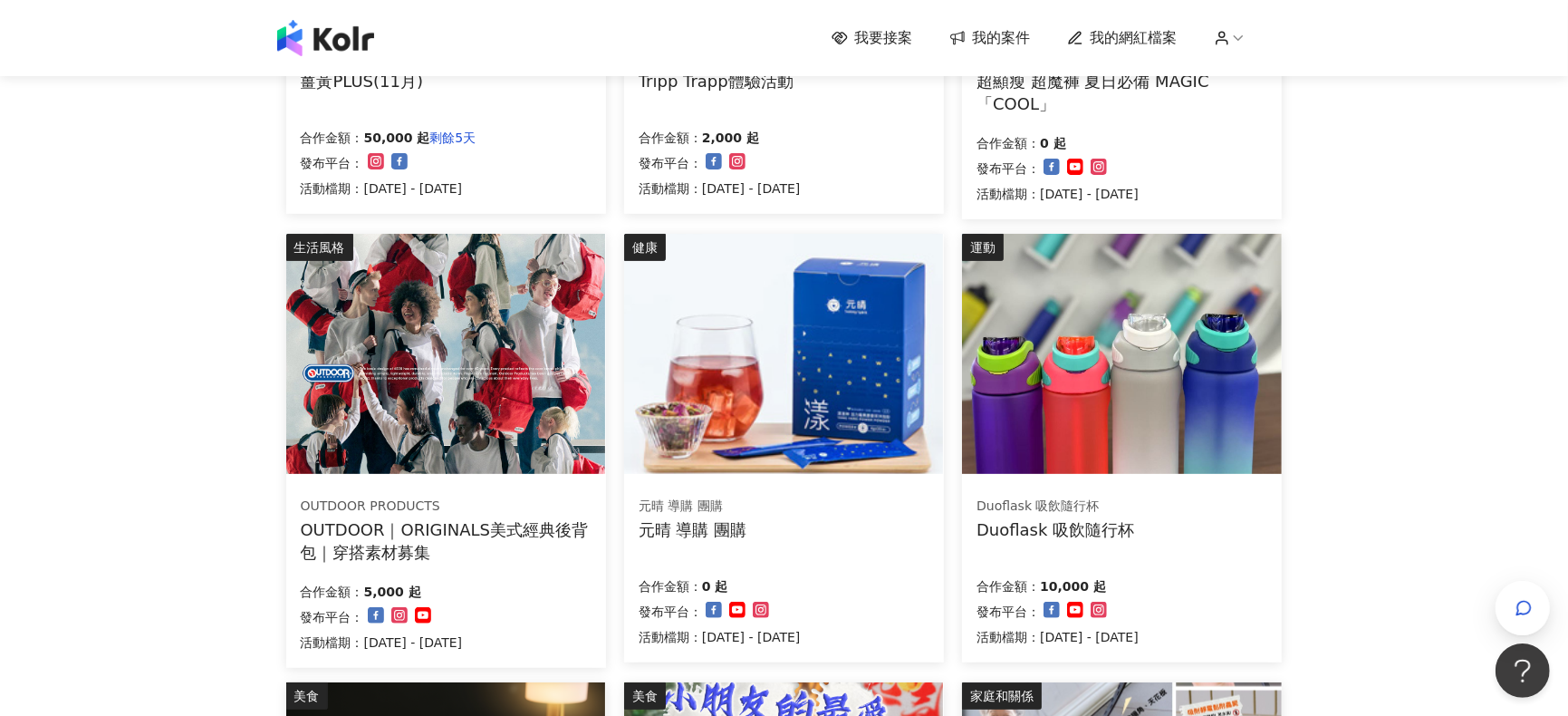
click at [380, 383] on img at bounding box center [445, 354] width 319 height 240
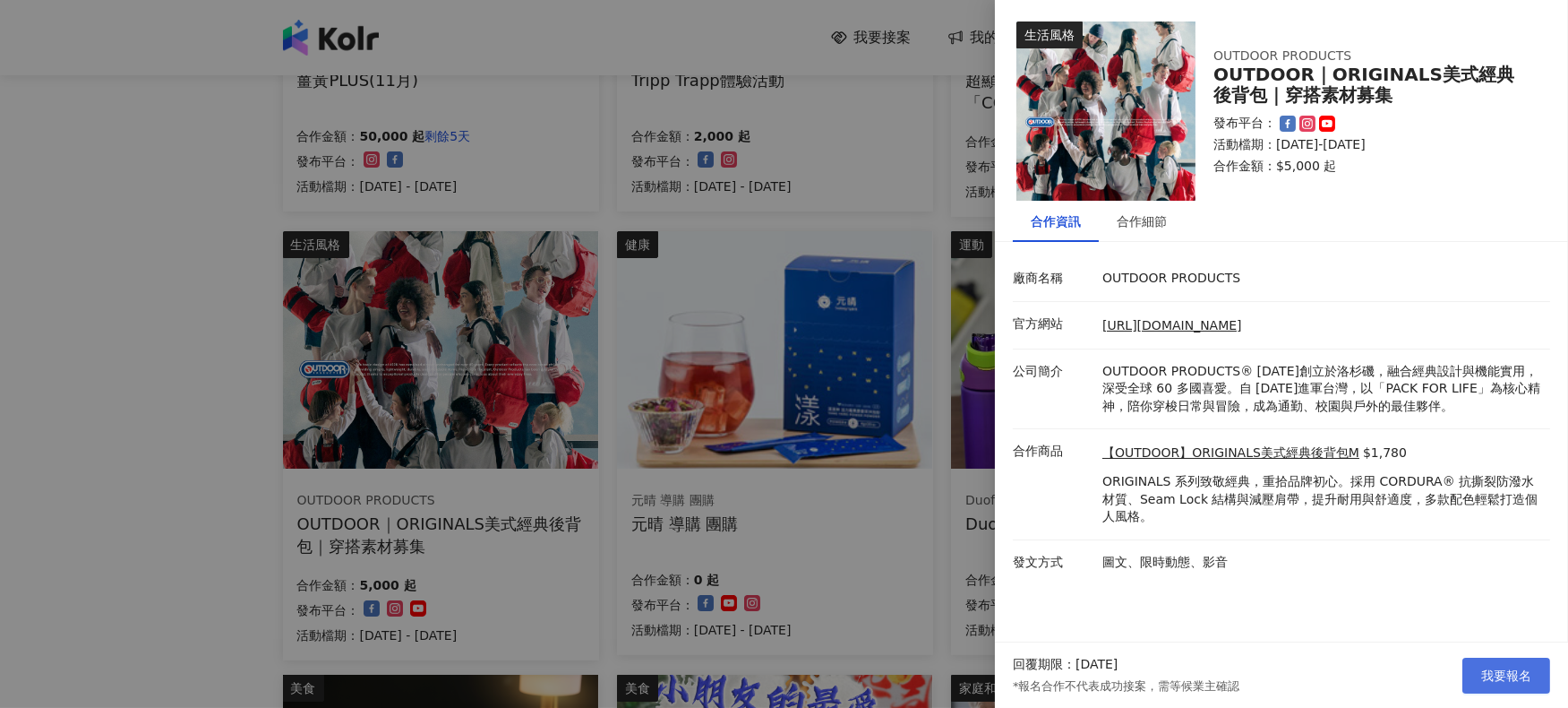
click at [1489, 664] on button "我要報名" at bounding box center [1506, 676] width 88 height 36
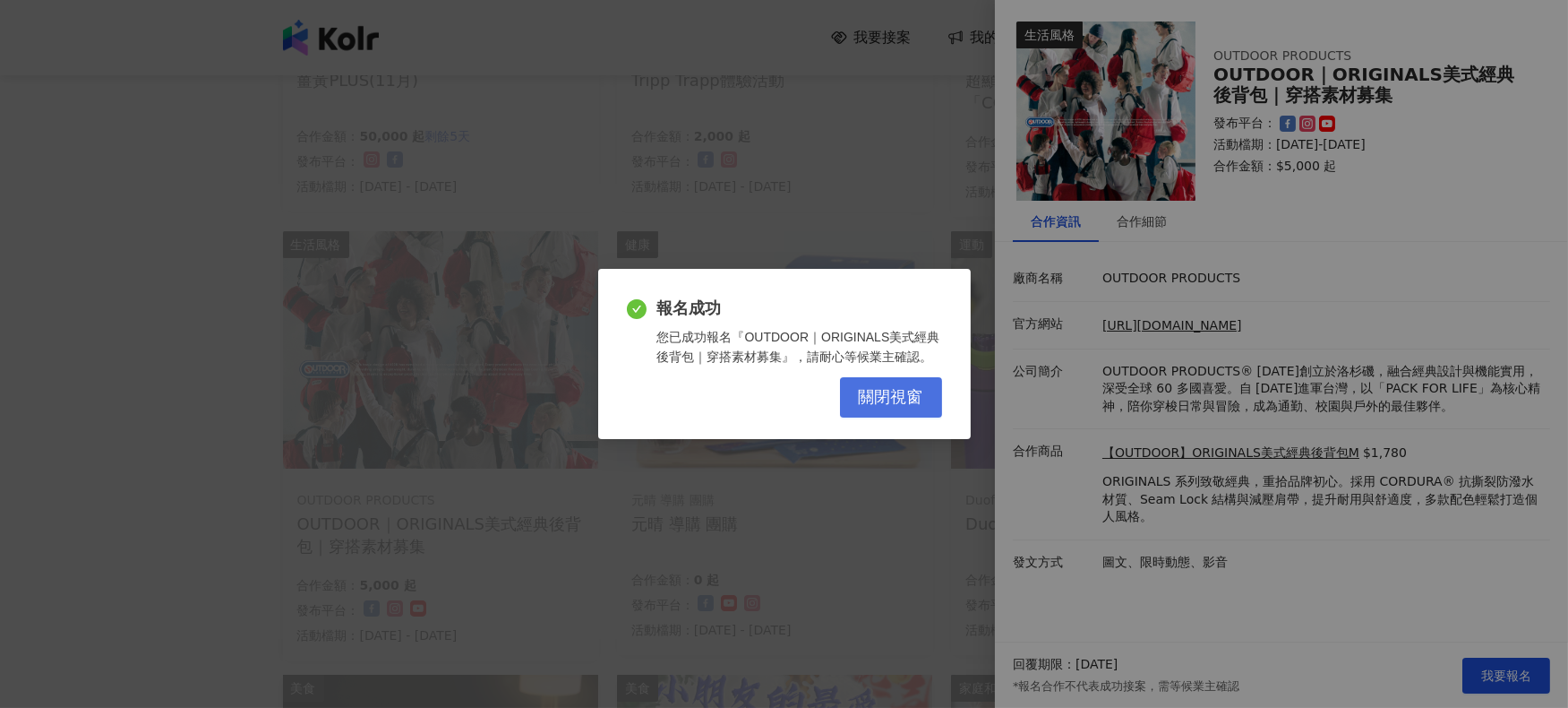
click at [899, 400] on span "關閉視窗" at bounding box center [891, 398] width 65 height 20
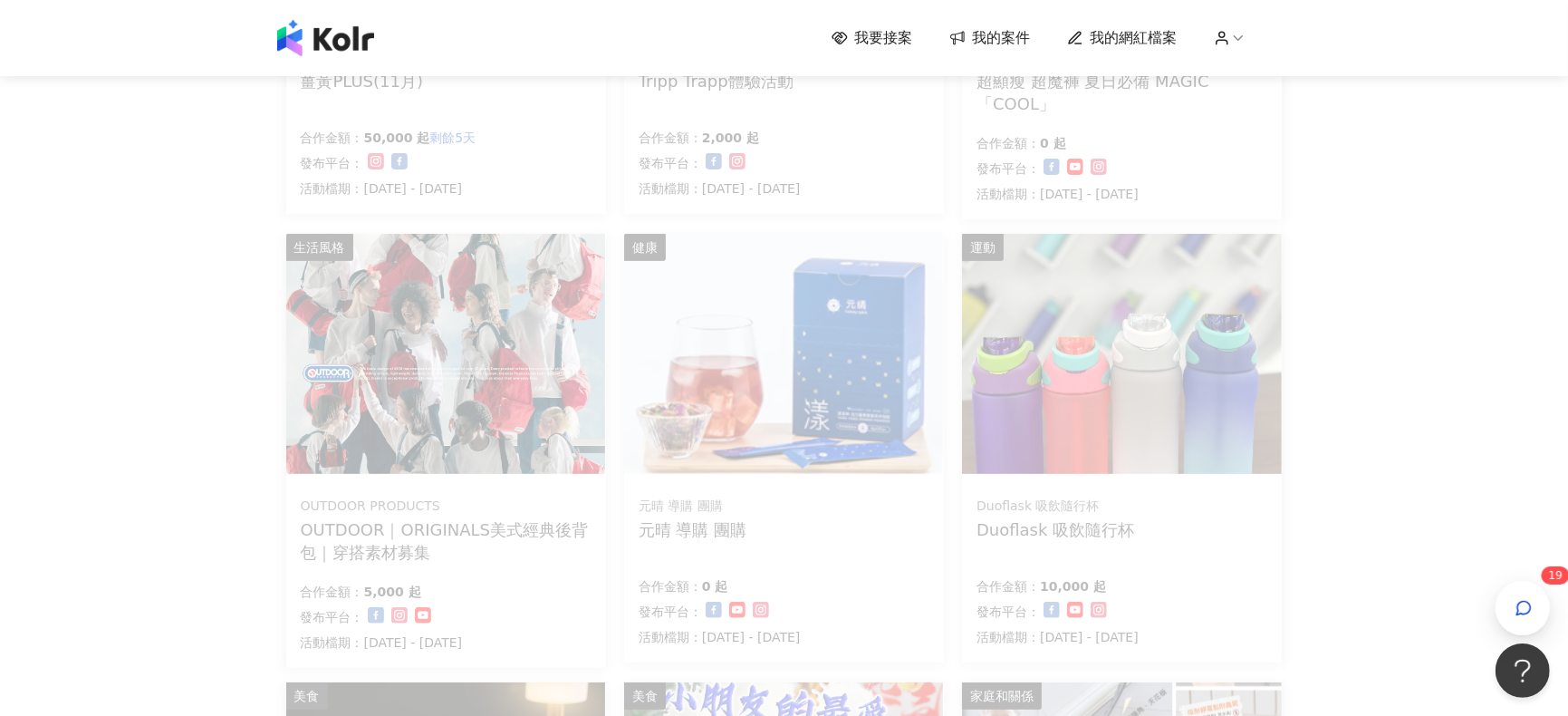
click at [155, 463] on div "我要接案 我的案件 我的網紅檔案 1 9 我要接案 搜尋 排序： 日期新到舊 篩選： 案件類型 發布平台 案件價格範圍 活動檔期 清除 套用 健康 GREEN…" at bounding box center [784, 483] width 1568 height 1949
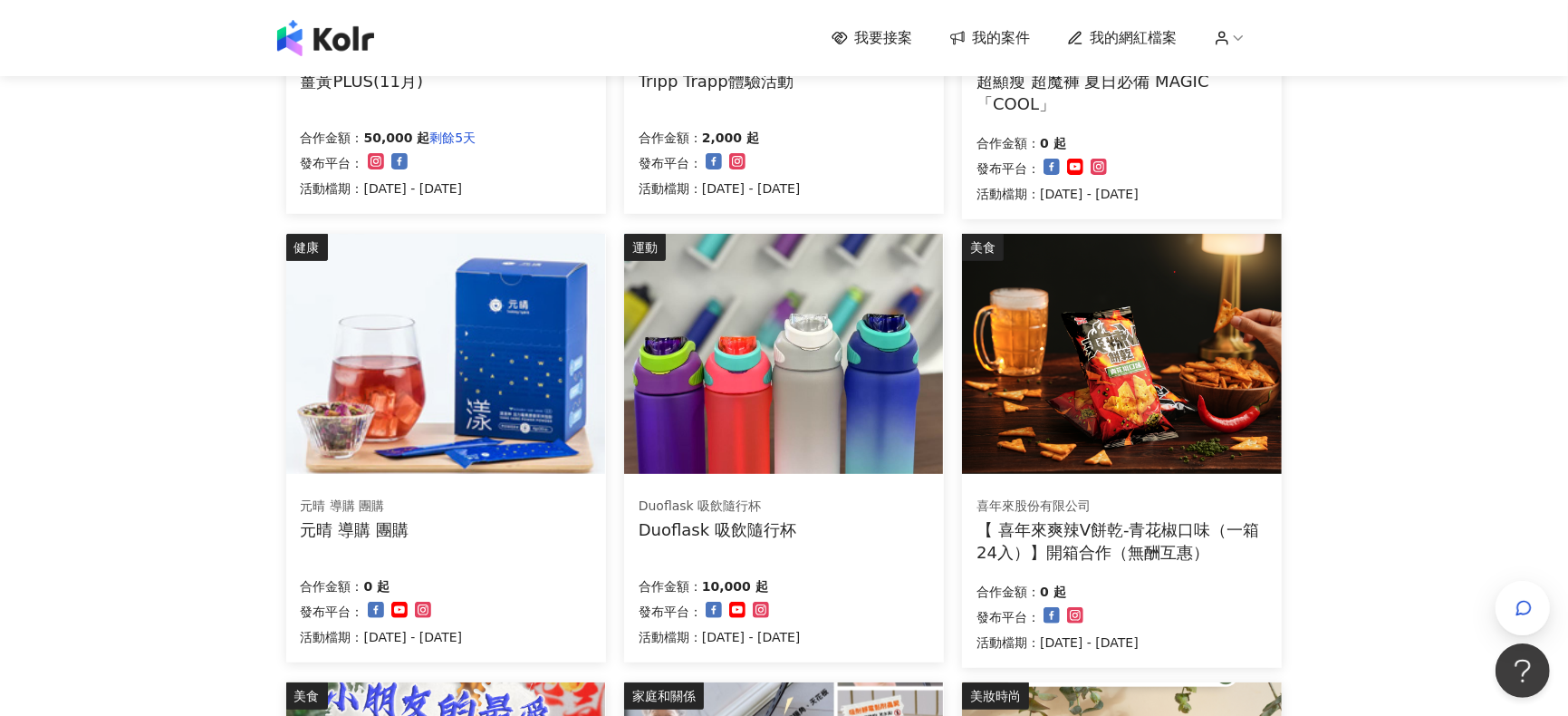
click at [691, 380] on img at bounding box center [783, 354] width 319 height 240
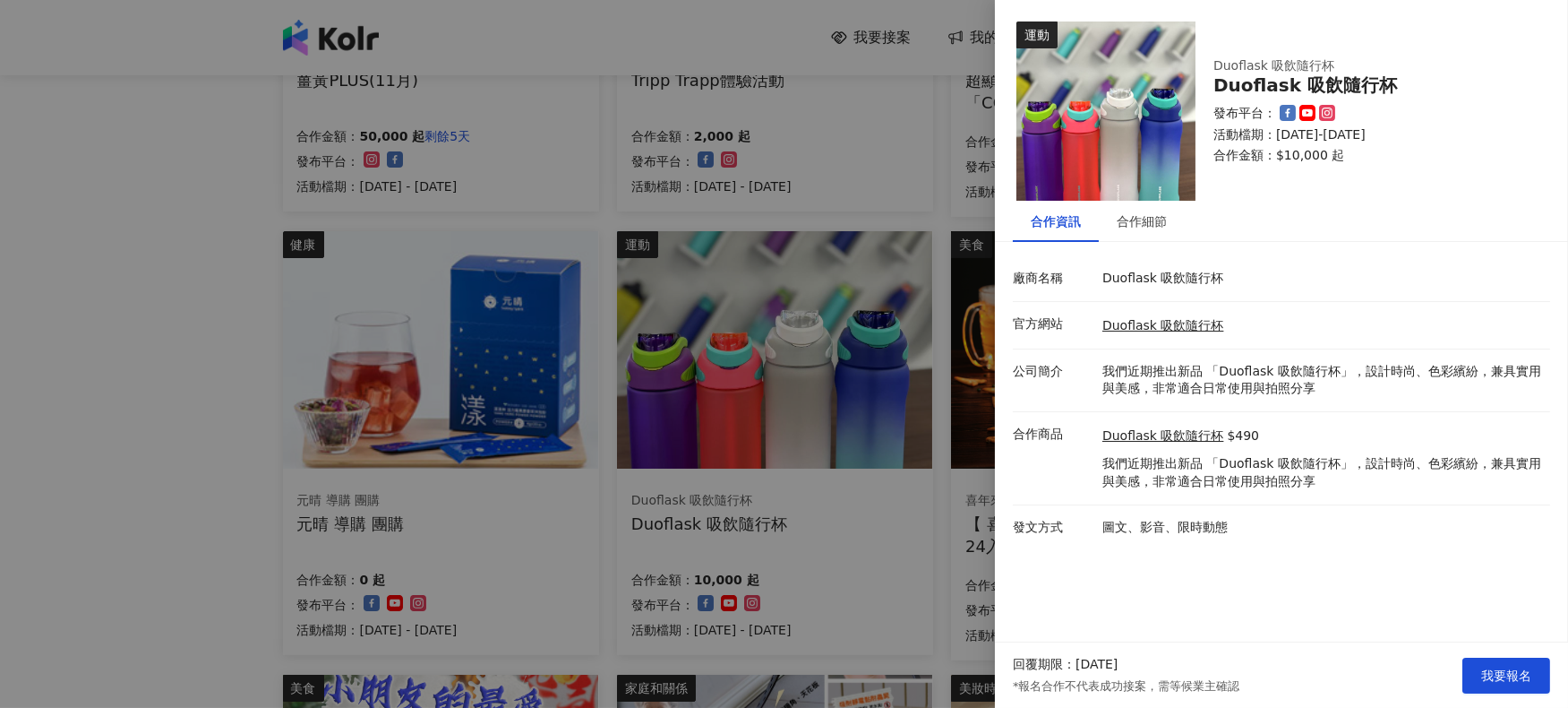
click at [139, 391] on div at bounding box center [784, 354] width 1568 height 708
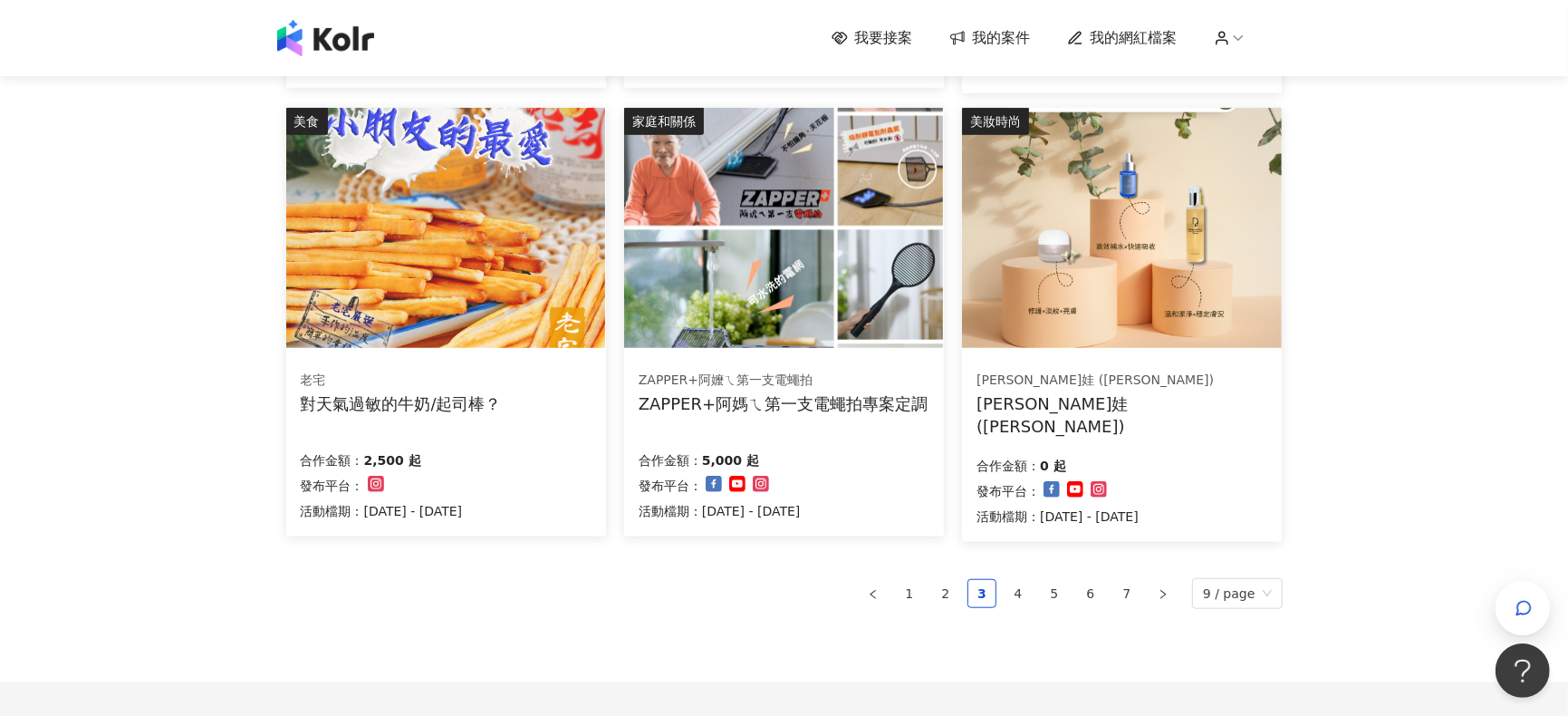
scroll to position [1095, 0]
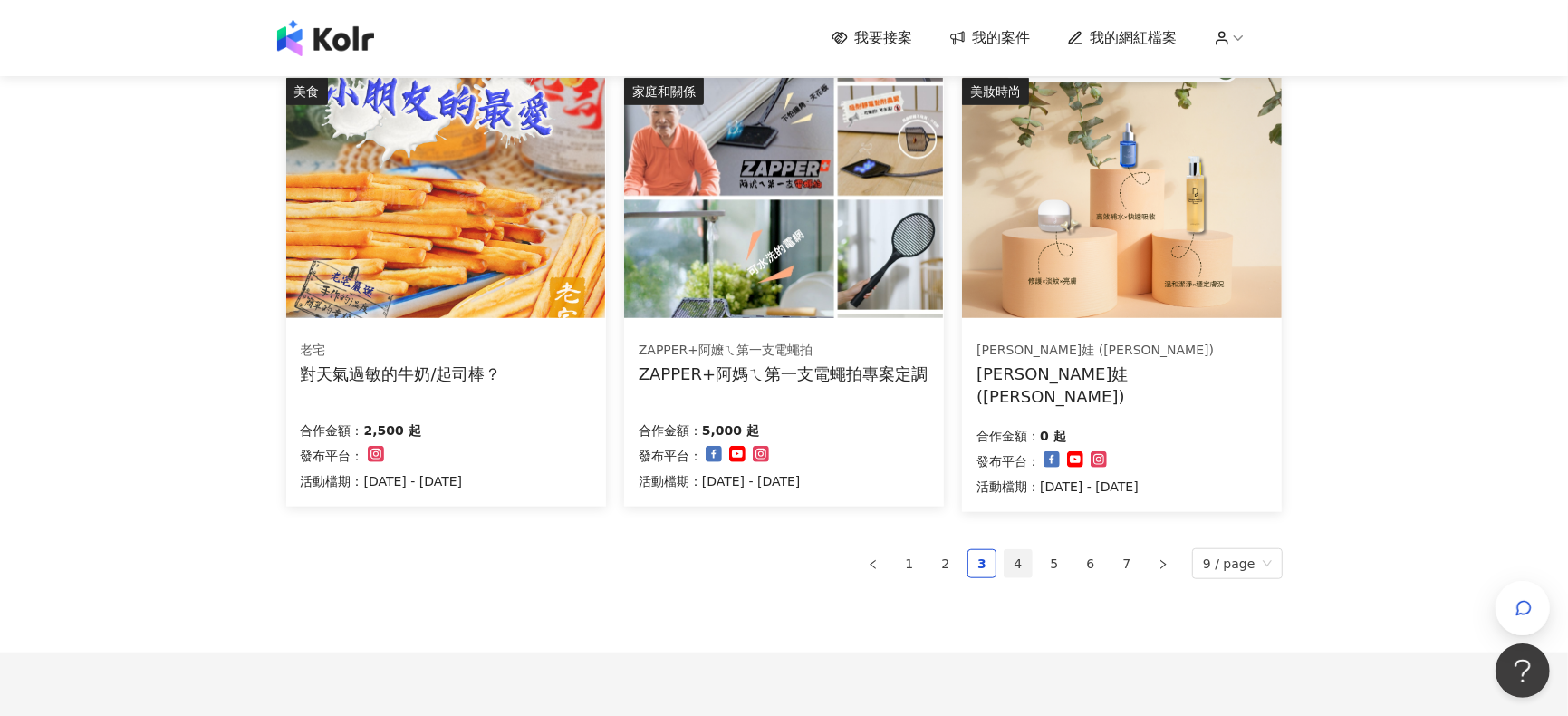
click at [1023, 555] on link "4" at bounding box center [1018, 563] width 27 height 27
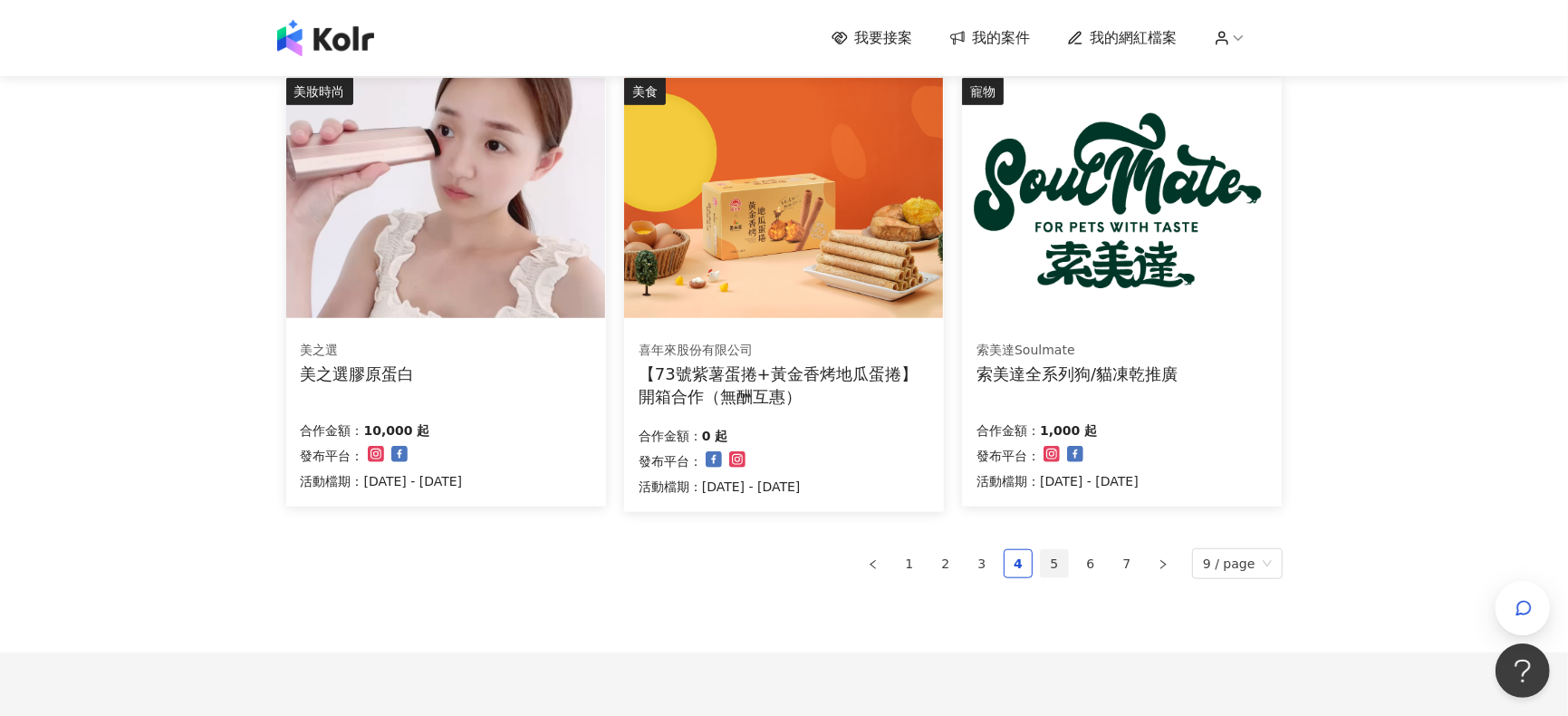
click at [1069, 549] on li "5" at bounding box center [1053, 563] width 29 height 29
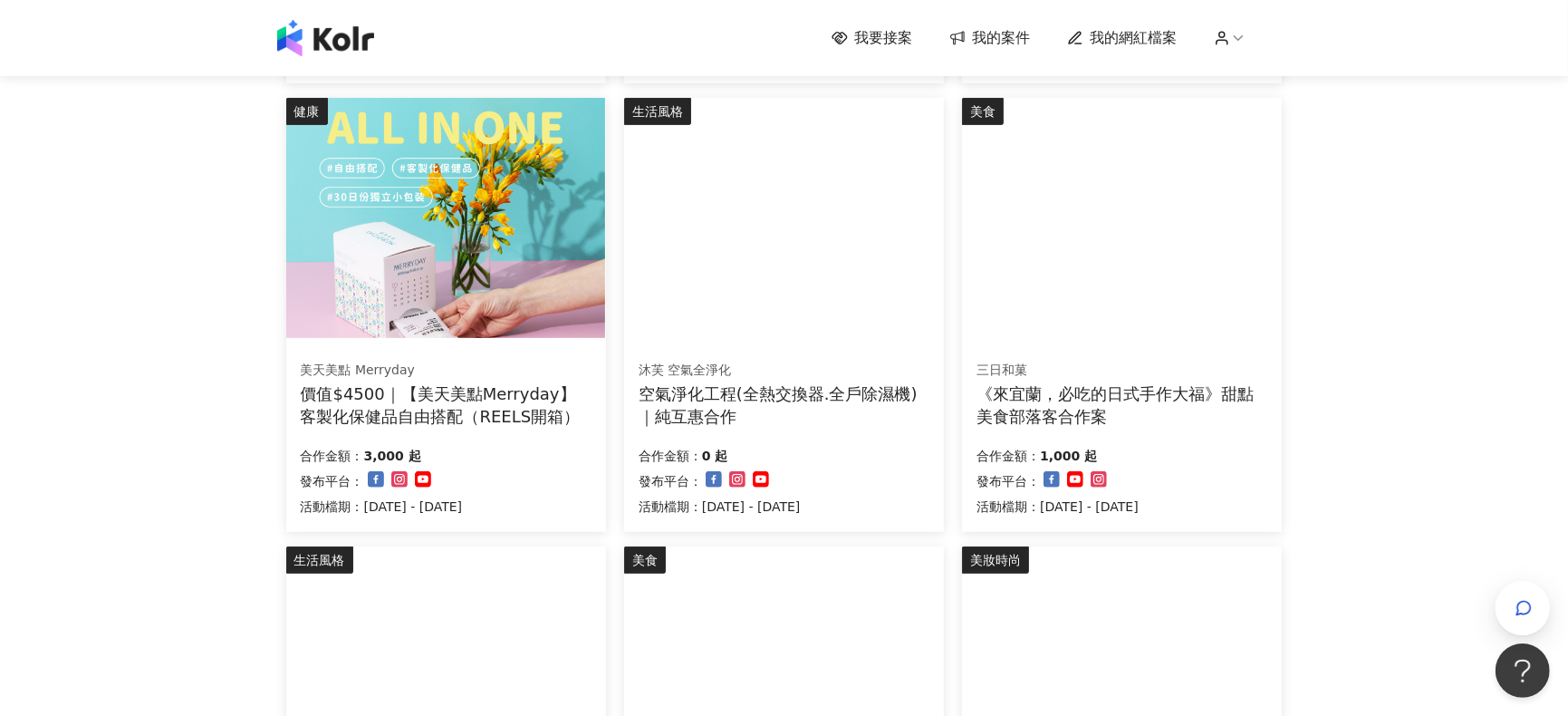
scroll to position [612, 0]
